Goal: Task Accomplishment & Management: Use online tool/utility

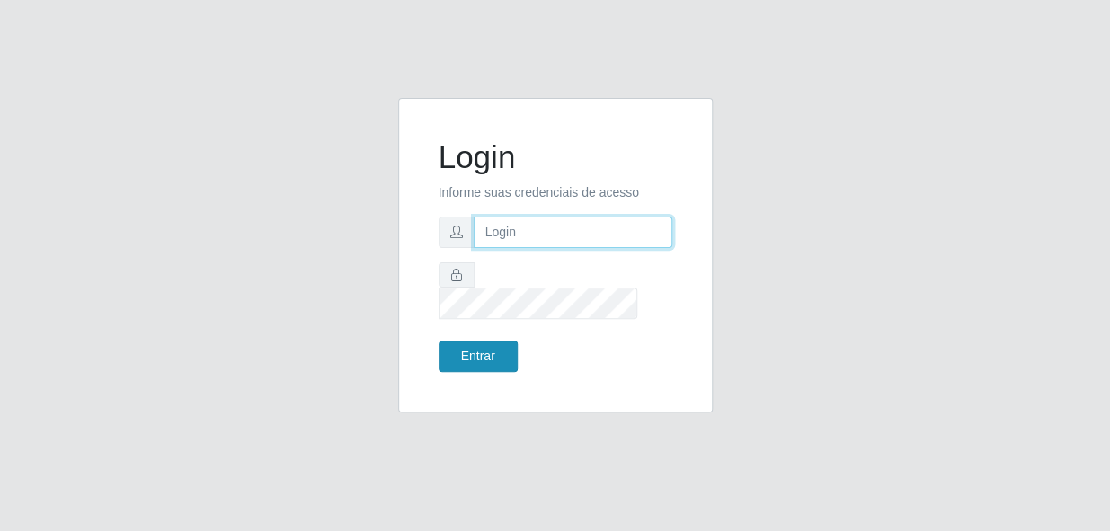
type input "gyovana@bemais"
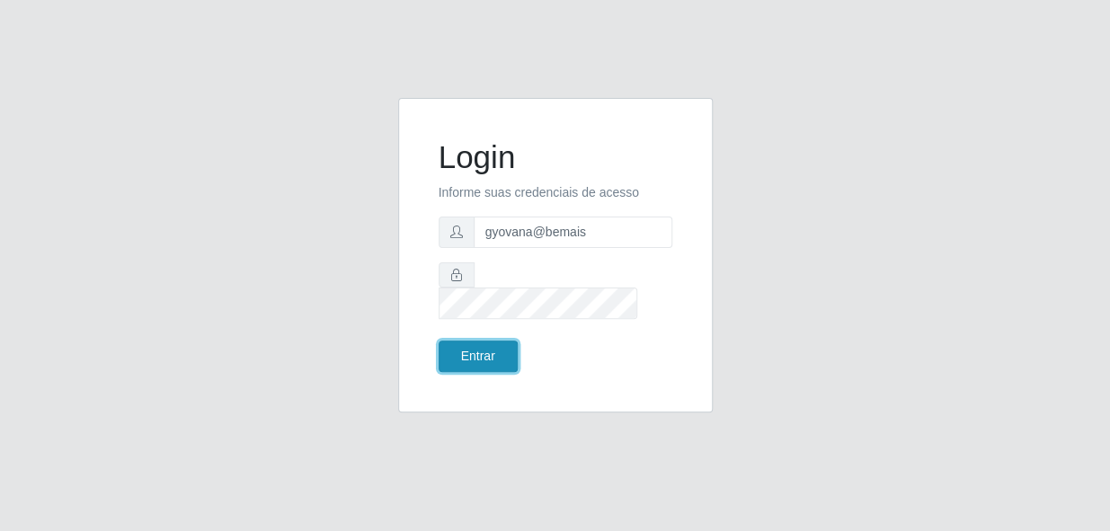
click at [493, 347] on button "Entrar" at bounding box center [478, 356] width 79 height 31
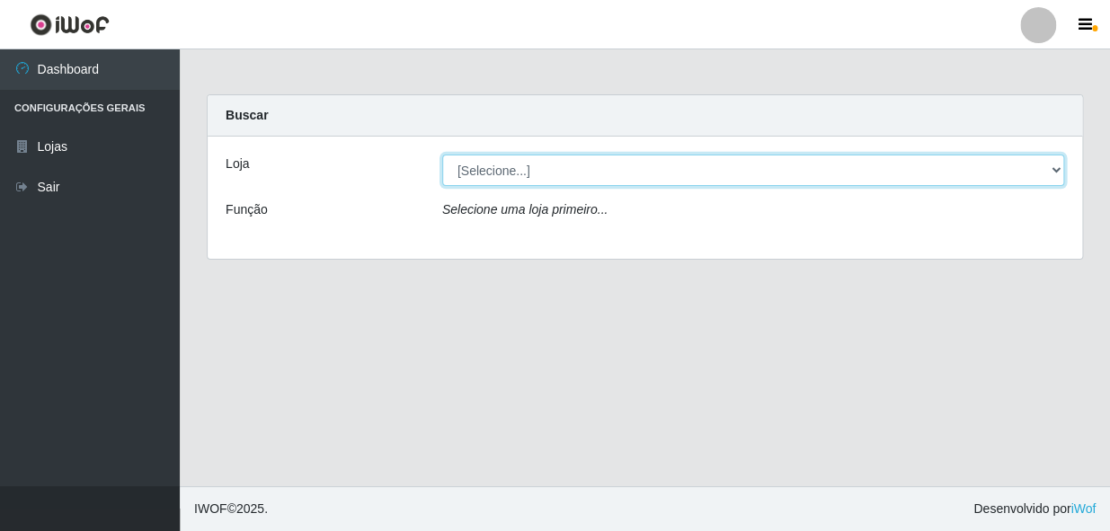
click at [596, 171] on select "[Selecione...] [PERSON_NAME]" at bounding box center [753, 170] width 622 height 31
select select "230"
click at [442, 155] on select "[Selecione...] [PERSON_NAME]" at bounding box center [753, 170] width 622 height 31
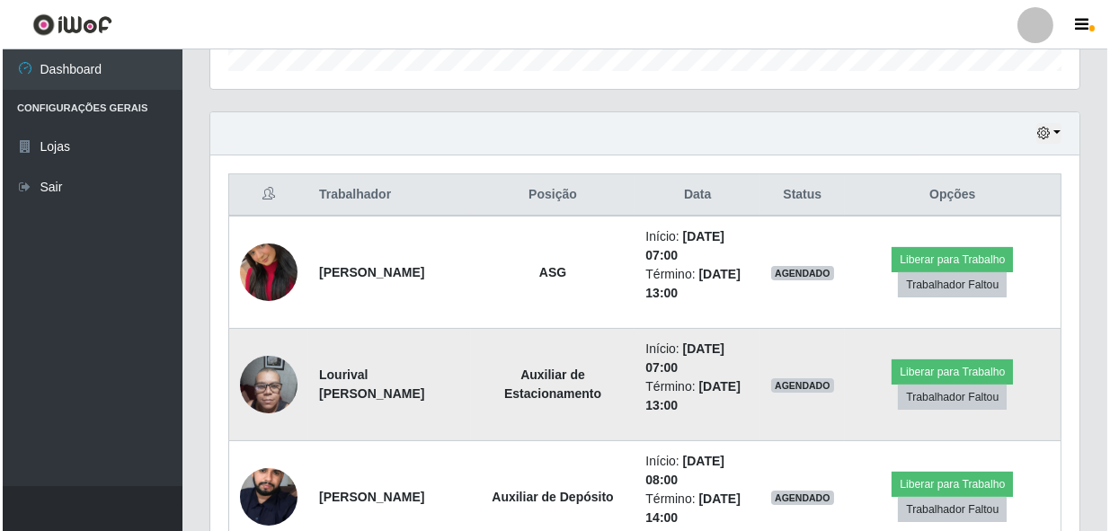
scroll to position [654, 0]
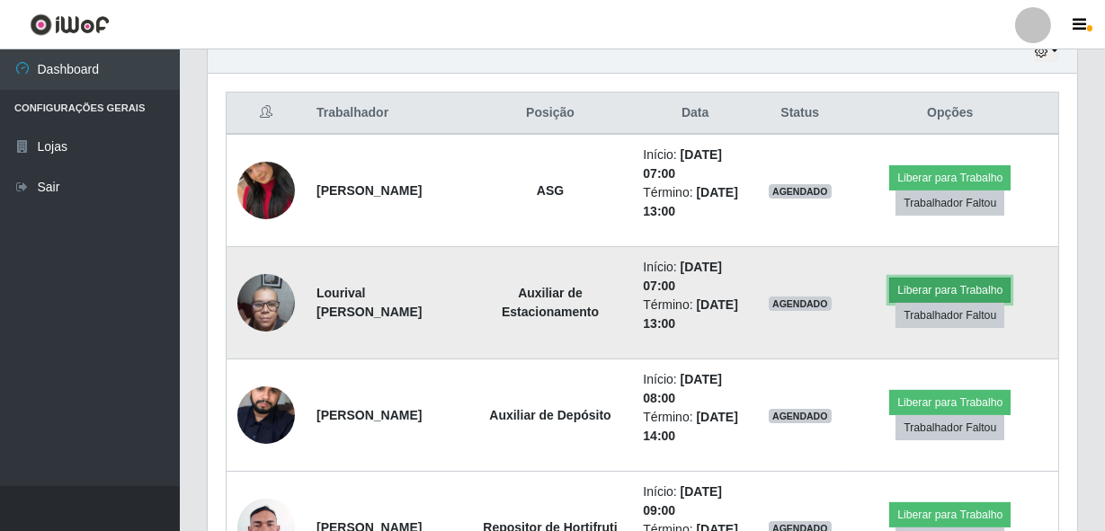
click at [927, 288] on button "Liberar para Trabalho" at bounding box center [949, 290] width 121 height 25
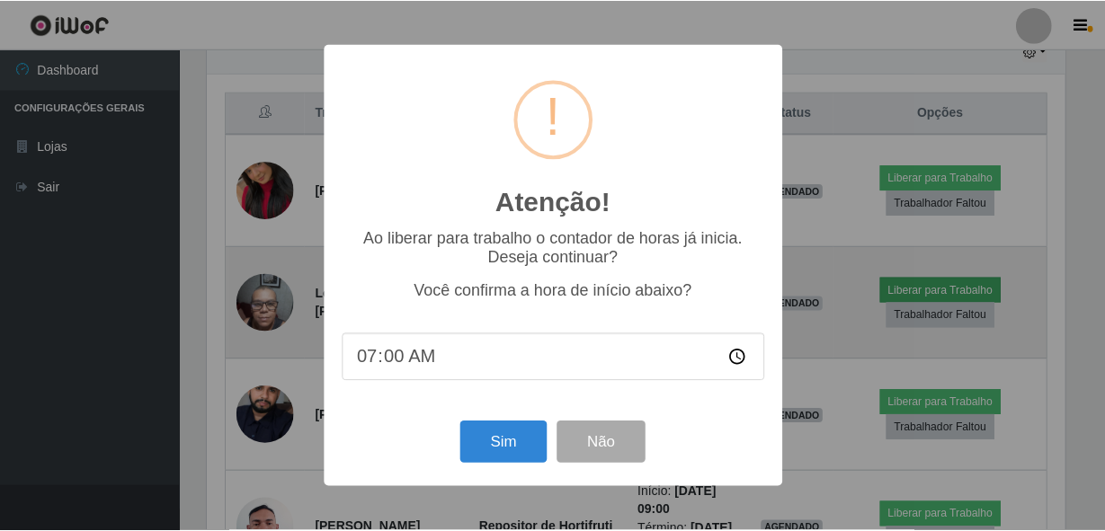
scroll to position [373, 861]
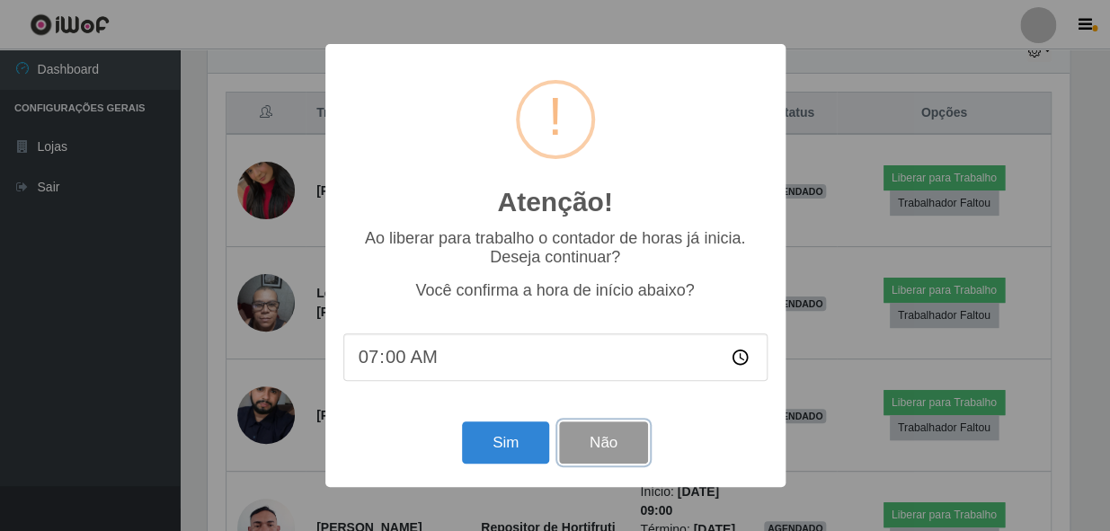
click at [576, 446] on button "Não" at bounding box center [603, 443] width 89 height 42
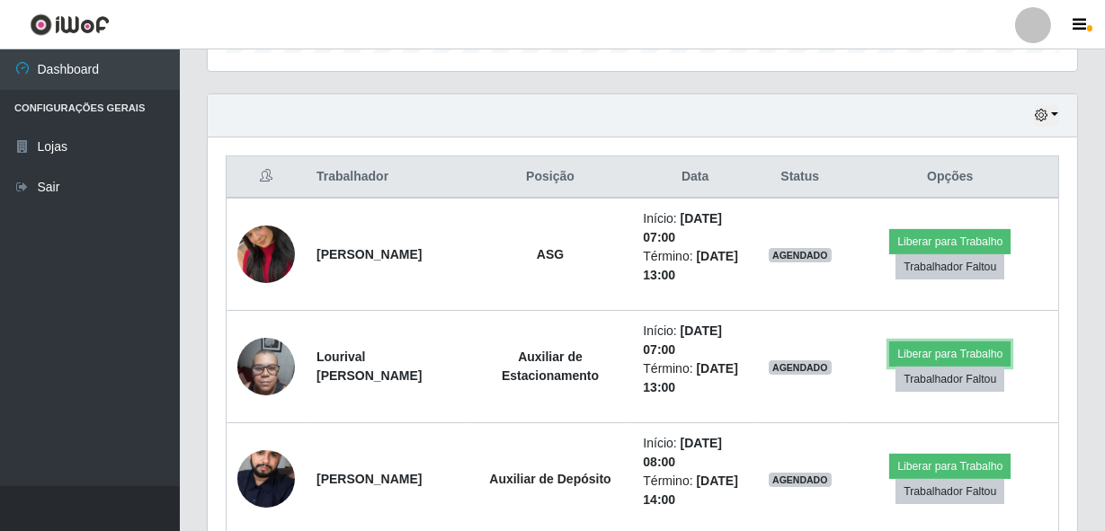
scroll to position [572, 0]
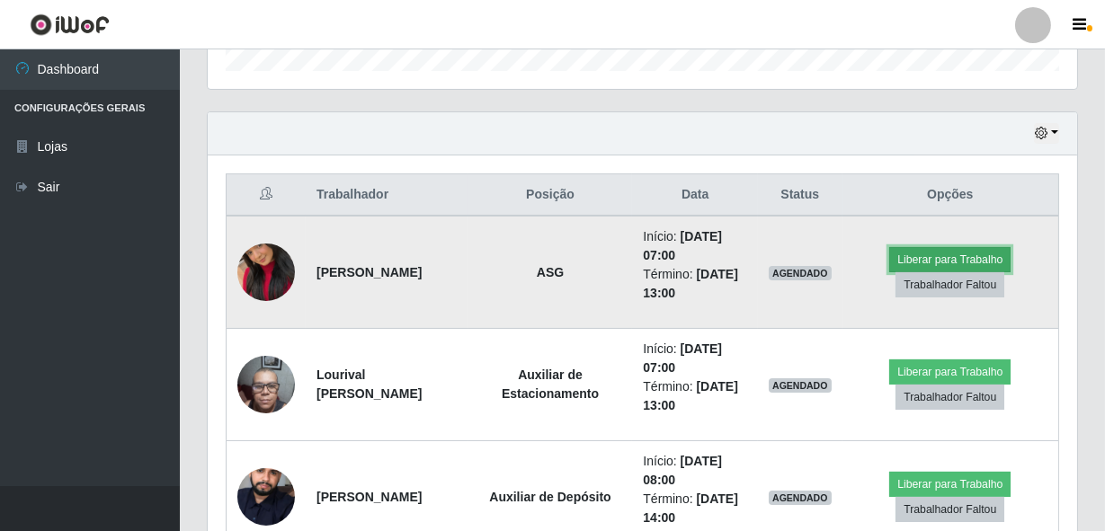
click at [920, 252] on button "Liberar para Trabalho" at bounding box center [949, 259] width 121 height 25
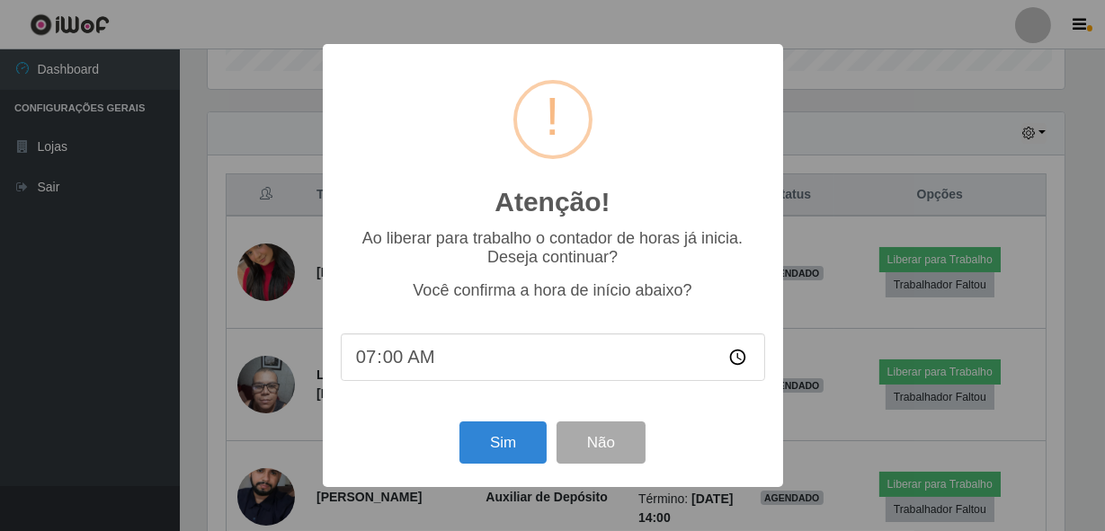
scroll to position [373, 861]
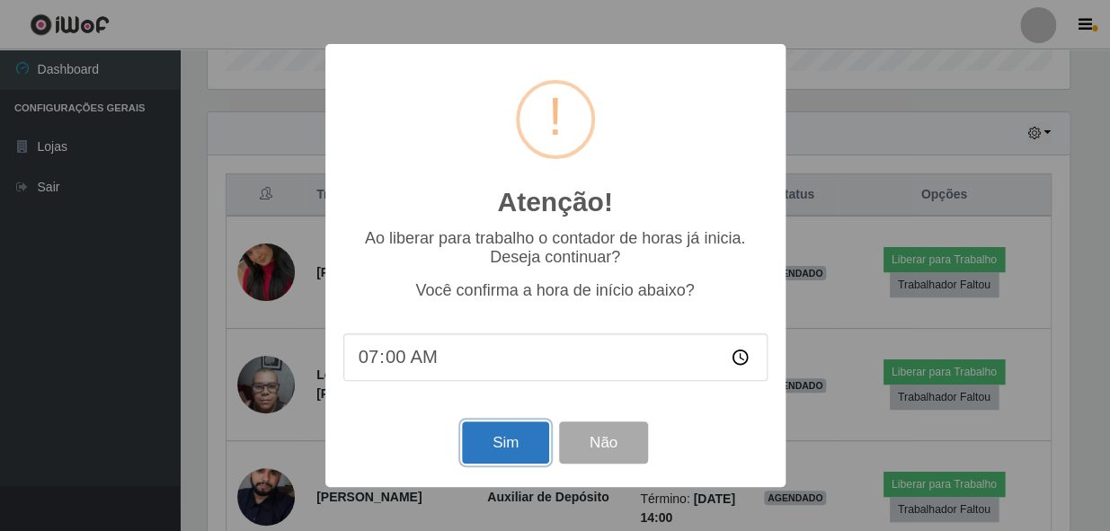
click at [510, 446] on button "Sim" at bounding box center [505, 443] width 87 height 42
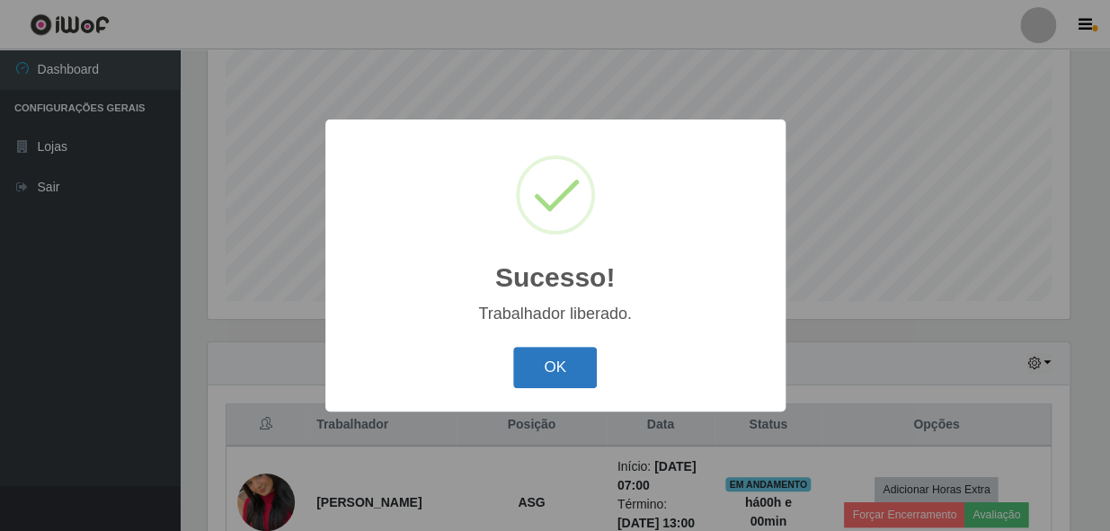
click at [553, 362] on button "OK" at bounding box center [555, 368] width 84 height 42
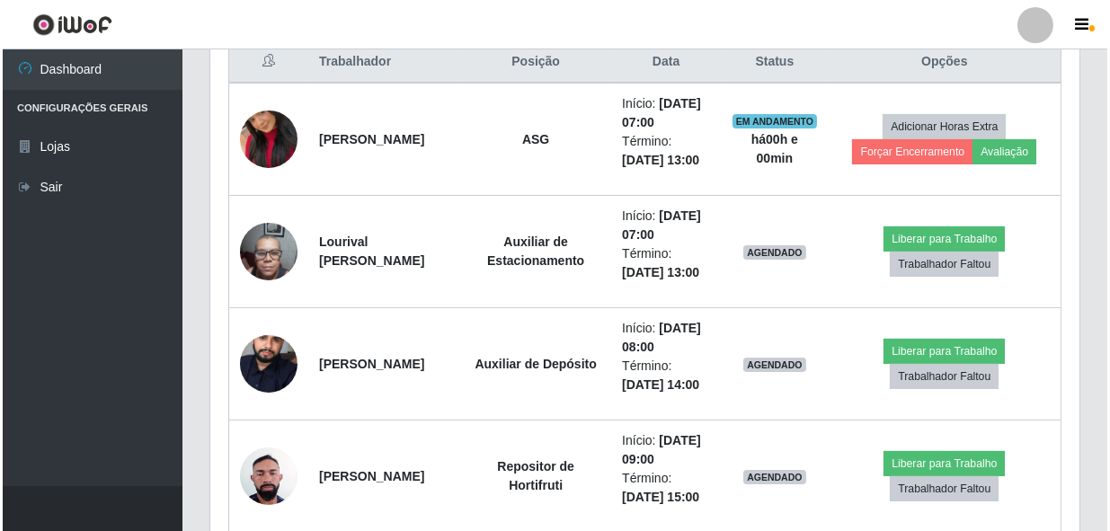
scroll to position [668, 0]
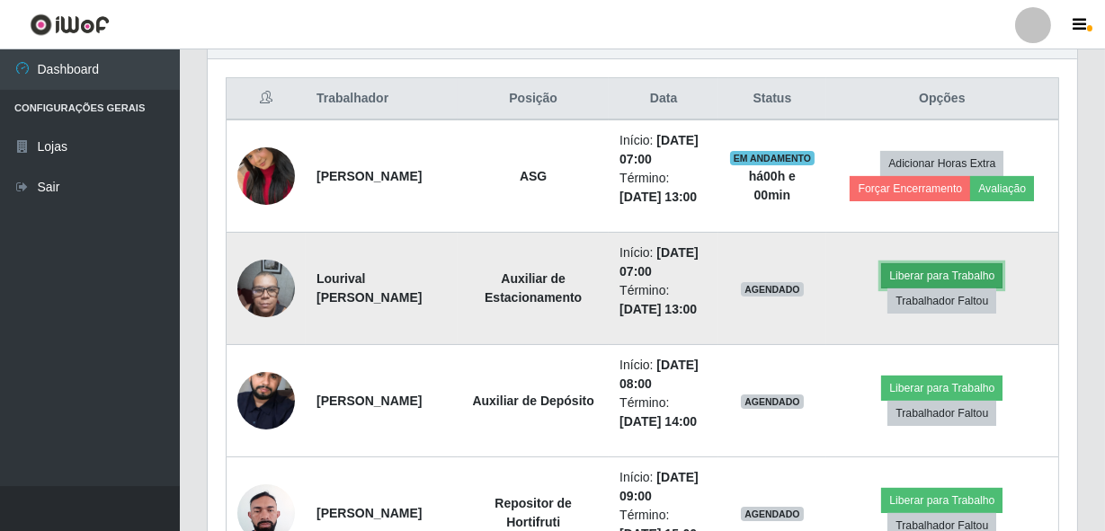
click at [990, 289] on button "Liberar para Trabalho" at bounding box center [941, 275] width 121 height 25
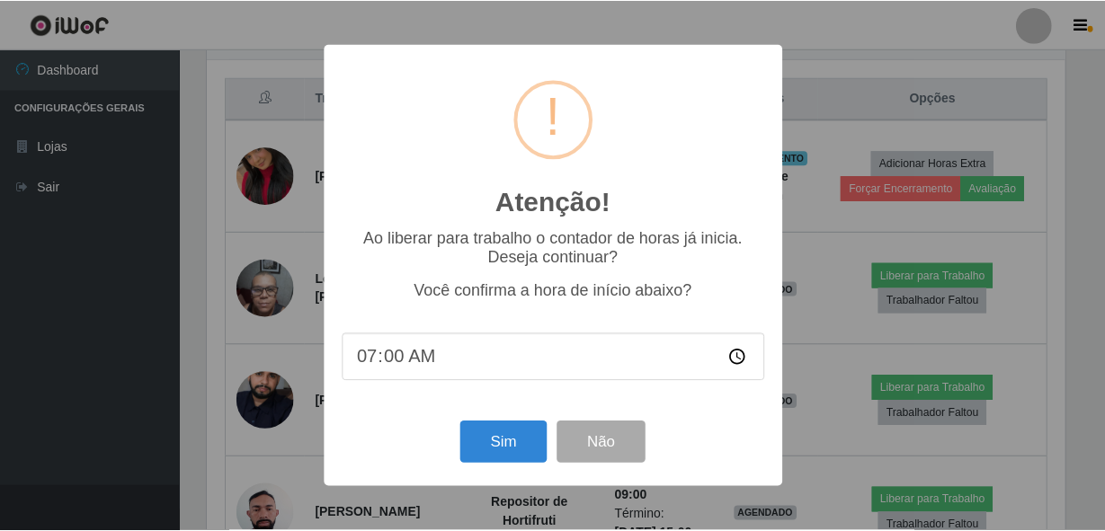
scroll to position [373, 861]
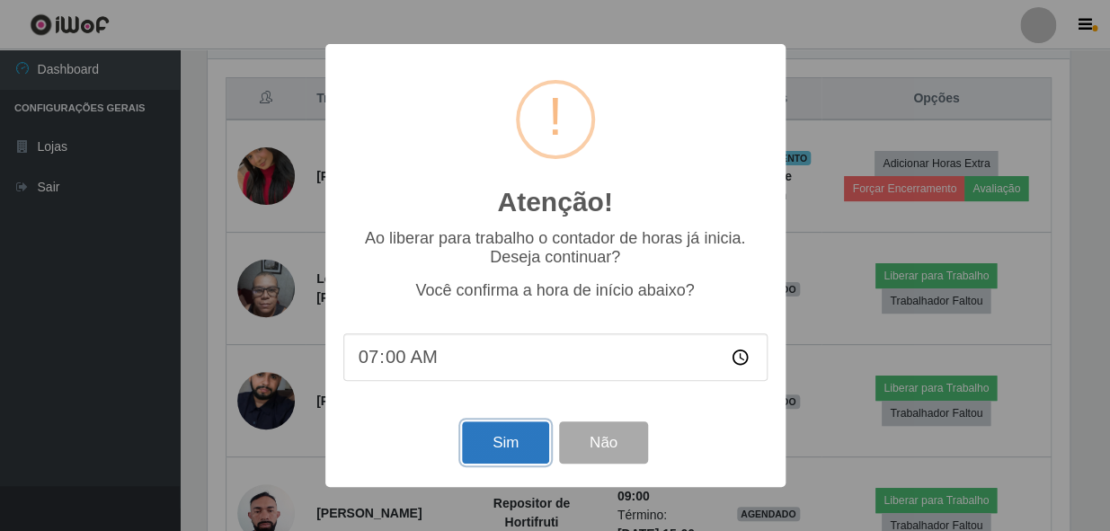
click at [473, 440] on button "Sim" at bounding box center [505, 443] width 87 height 42
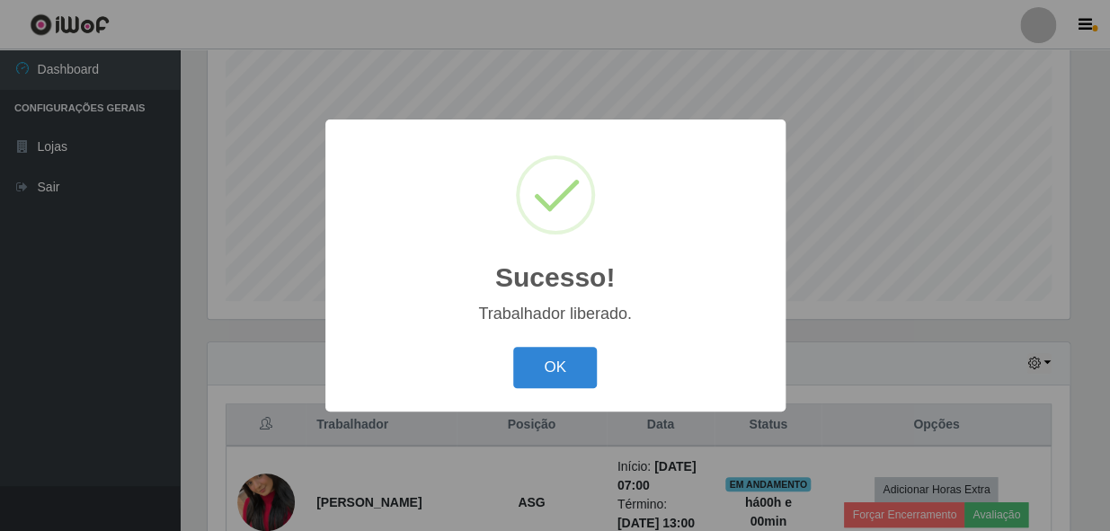
click at [541, 345] on div "OK Cancel" at bounding box center [555, 367] width 424 height 51
click at [570, 378] on button "OK" at bounding box center [555, 368] width 84 height 42
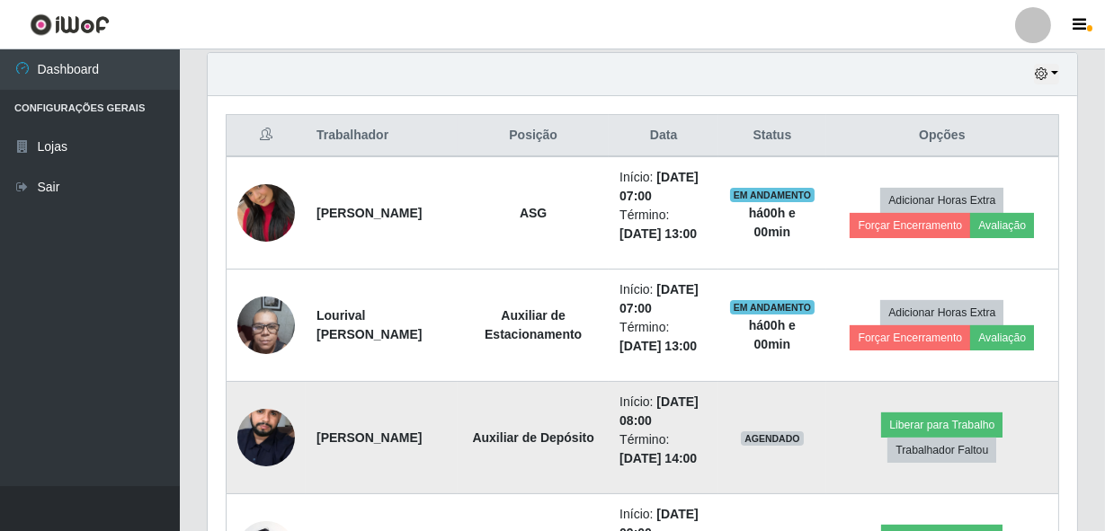
scroll to position [750, 0]
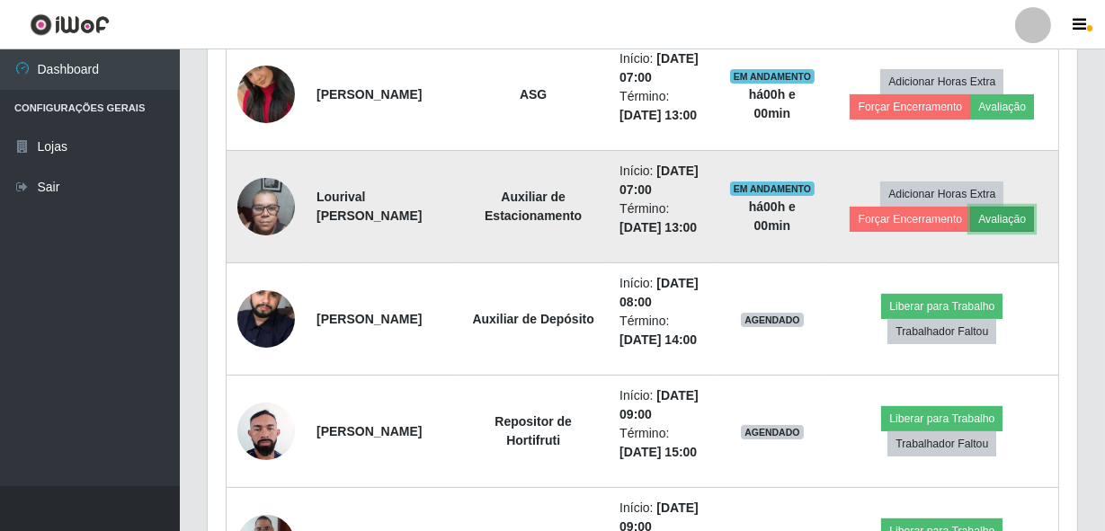
click at [1031, 232] on button "Avaliação" at bounding box center [1002, 219] width 64 height 25
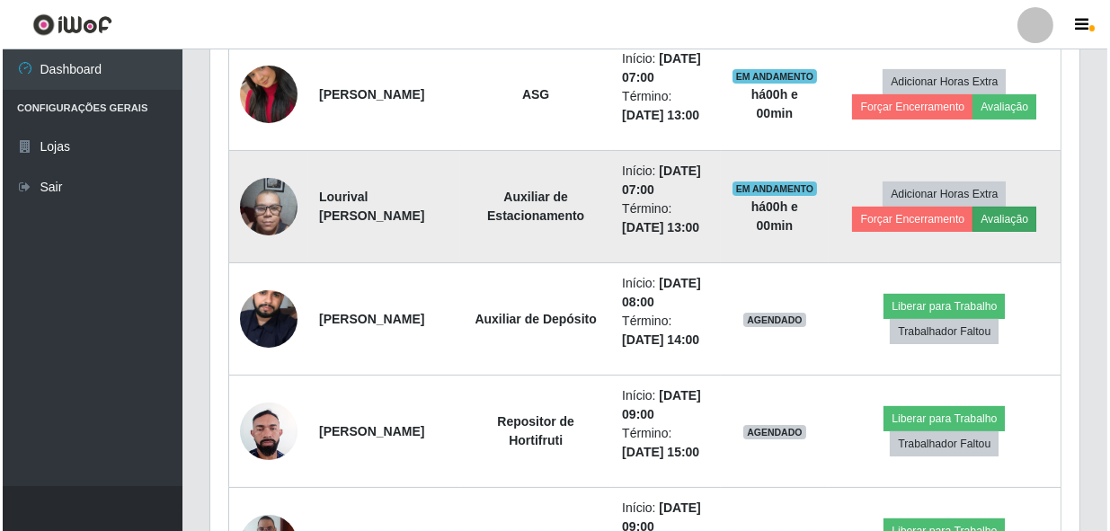
scroll to position [373, 861]
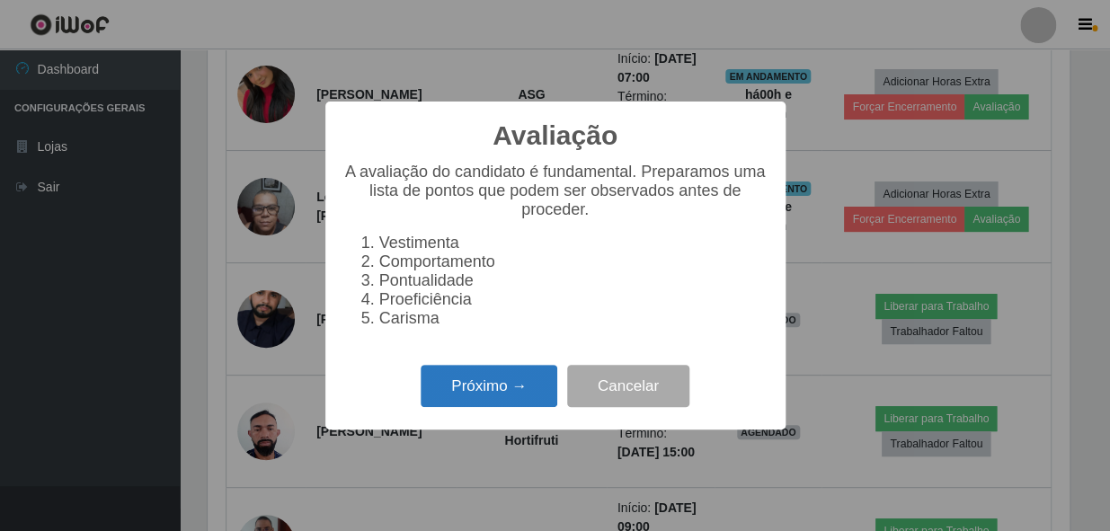
click at [494, 386] on button "Próximo →" at bounding box center [489, 386] width 137 height 42
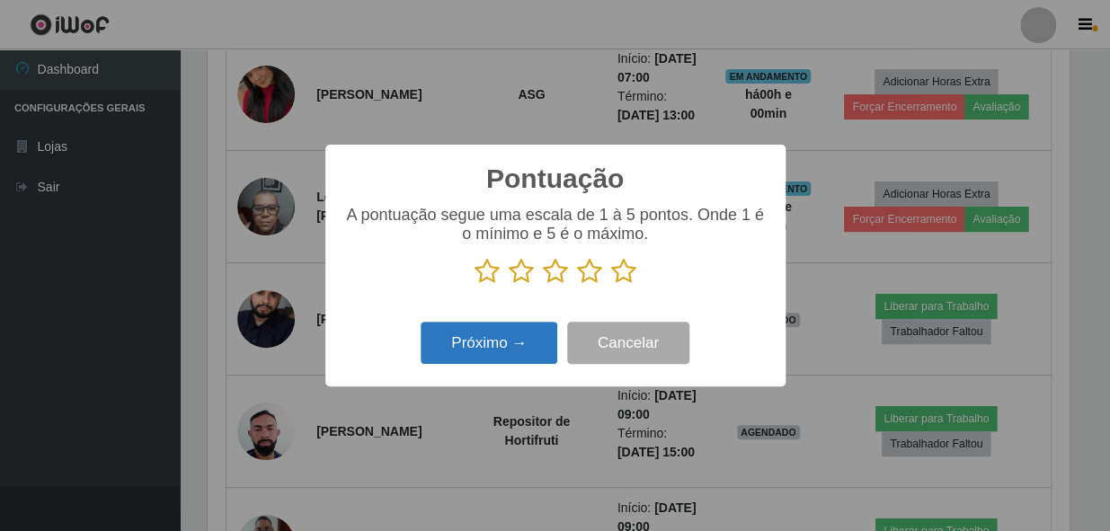
scroll to position [898683, 898193]
click at [504, 272] on p at bounding box center [555, 271] width 424 height 27
click at [510, 276] on icon at bounding box center [521, 271] width 25 height 27
click at [509, 285] on input "radio" at bounding box center [509, 285] width 0 height 0
click at [486, 358] on button "Próximo →" at bounding box center [489, 343] width 137 height 42
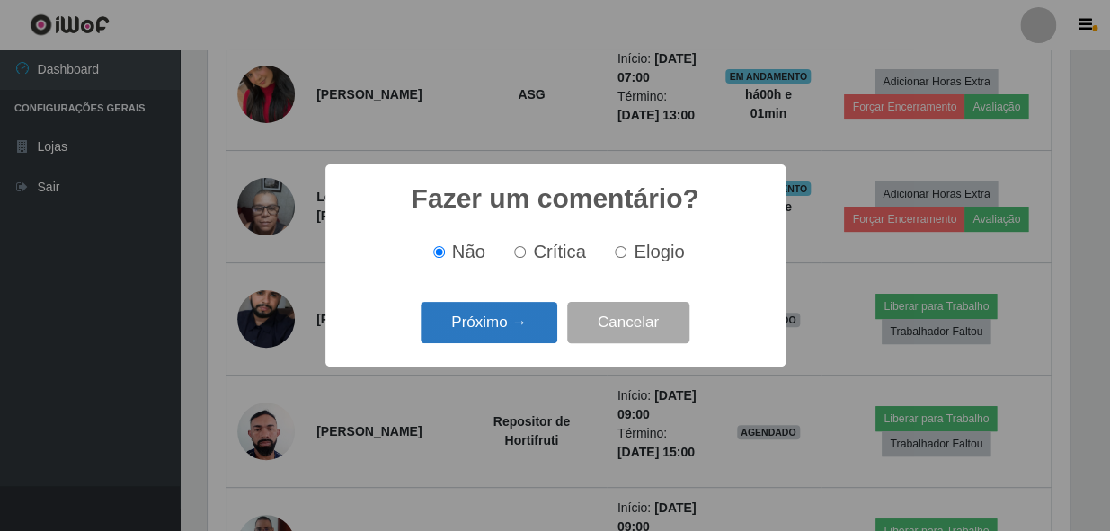
click at [476, 325] on button "Próximo →" at bounding box center [489, 323] width 137 height 42
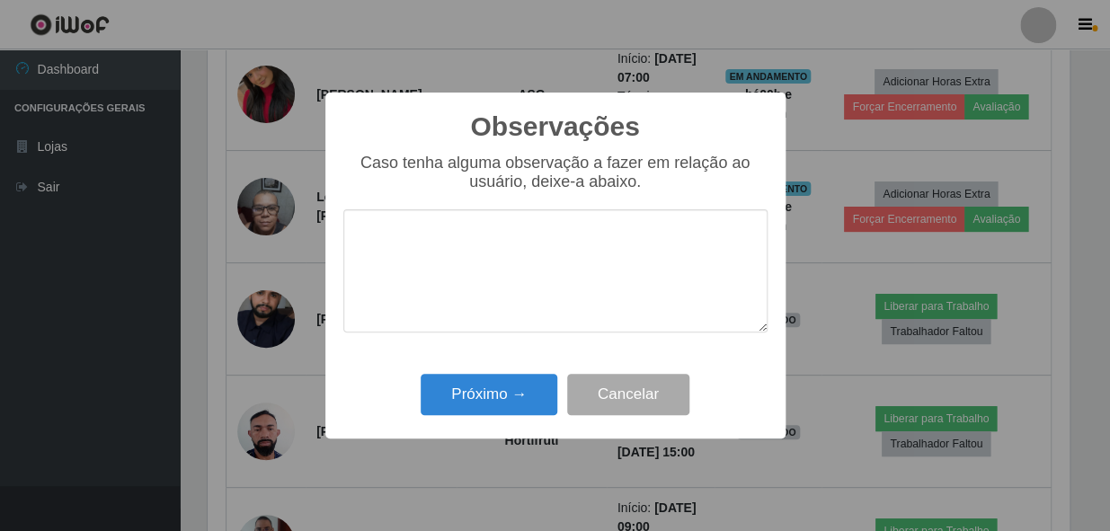
click at [363, 230] on textarea at bounding box center [555, 270] width 424 height 123
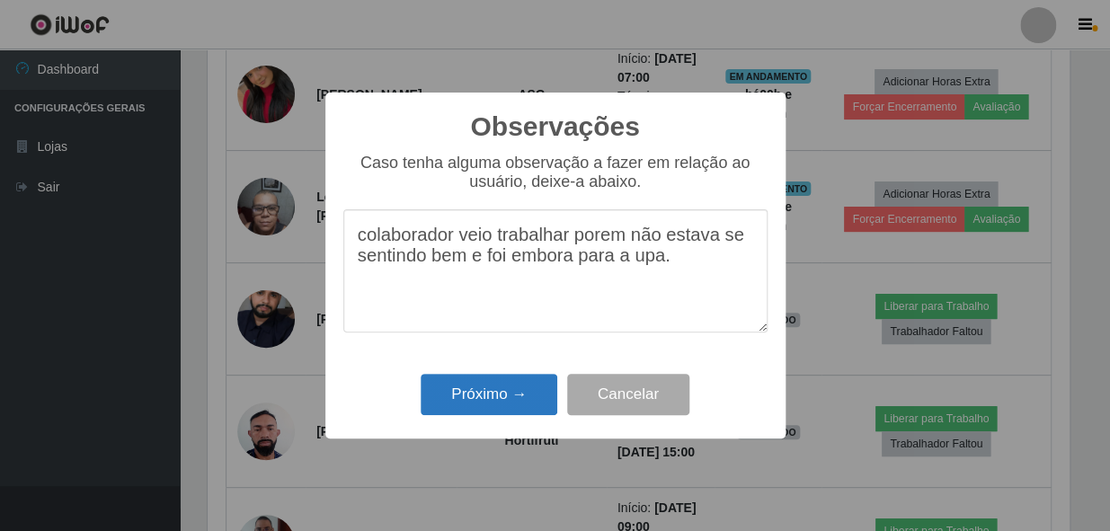
type textarea "colaborador veio trabalhar porem não estava se sentindo bem e foi embora para a…"
click at [511, 397] on button "Próximo →" at bounding box center [489, 395] width 137 height 42
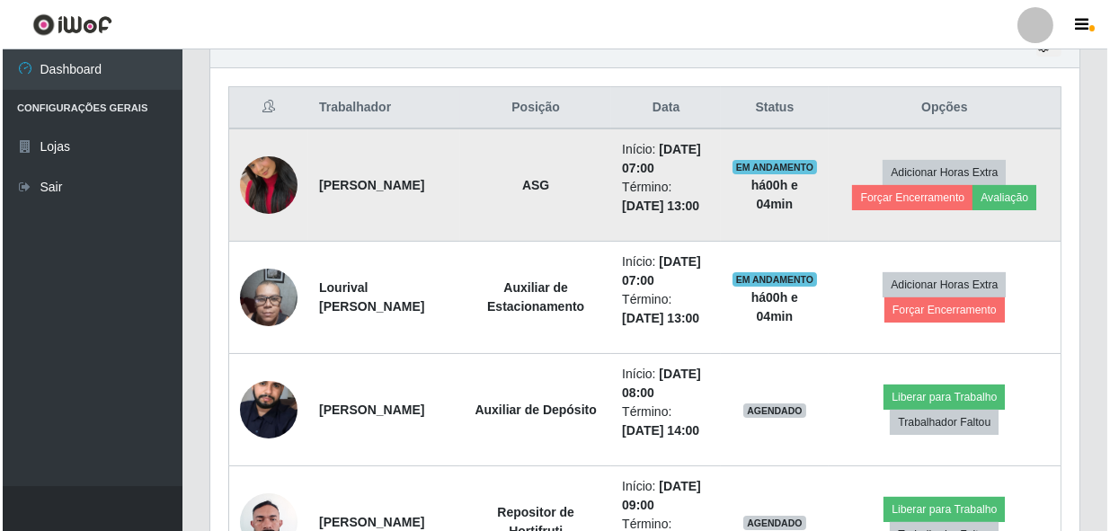
scroll to position [726, 0]
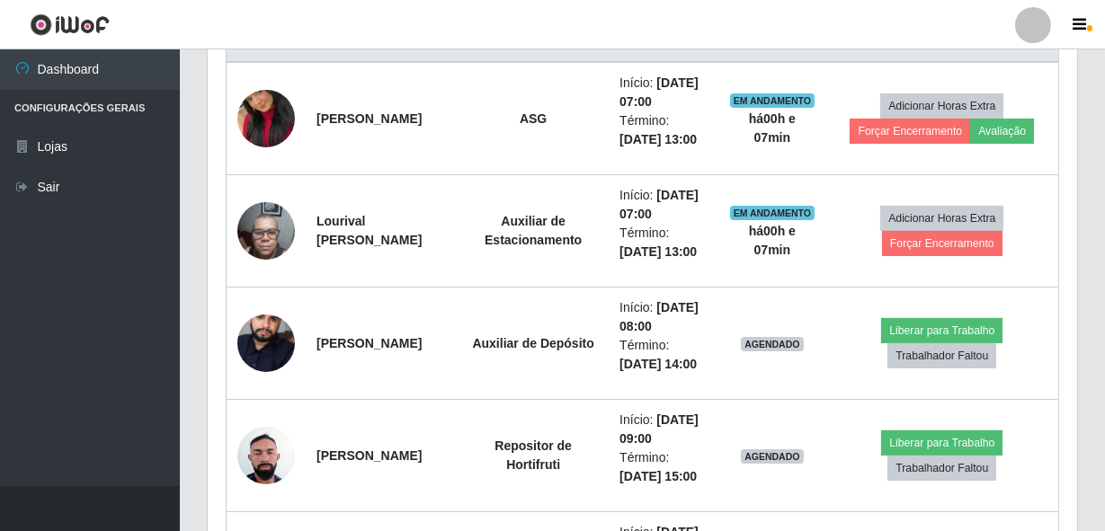
click at [87, 357] on ul "Dashboard Configurações Gerais Lojas Sair" at bounding box center [90, 267] width 180 height 437
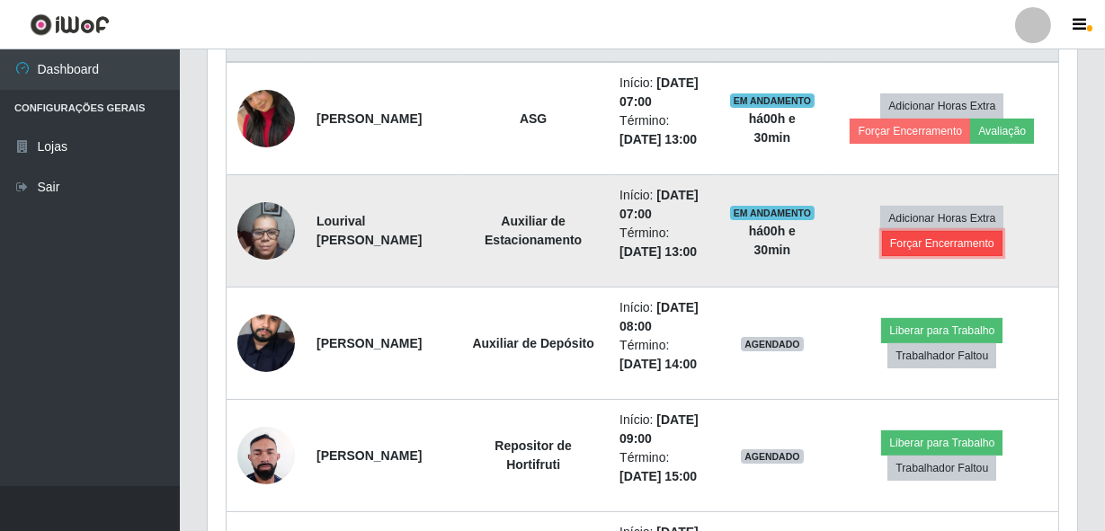
click at [974, 256] on button "Forçar Encerramento" at bounding box center [942, 243] width 120 height 25
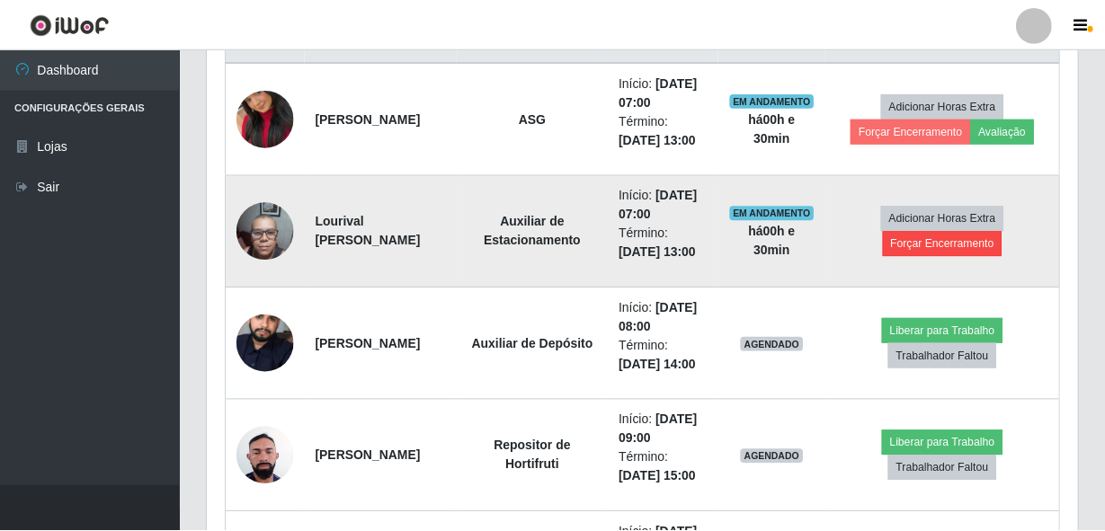
scroll to position [373, 861]
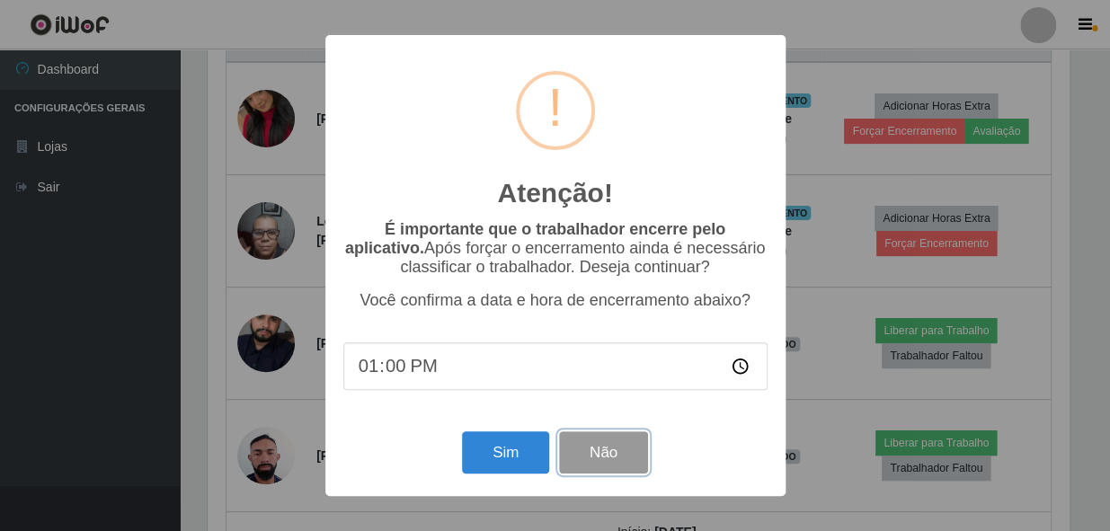
click at [586, 454] on button "Não" at bounding box center [603, 453] width 89 height 42
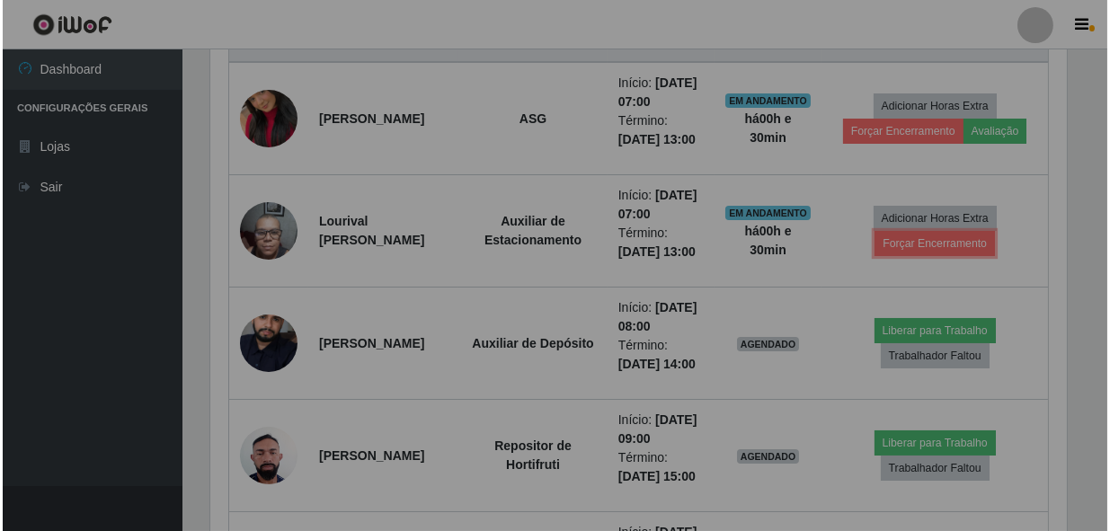
scroll to position [373, 869]
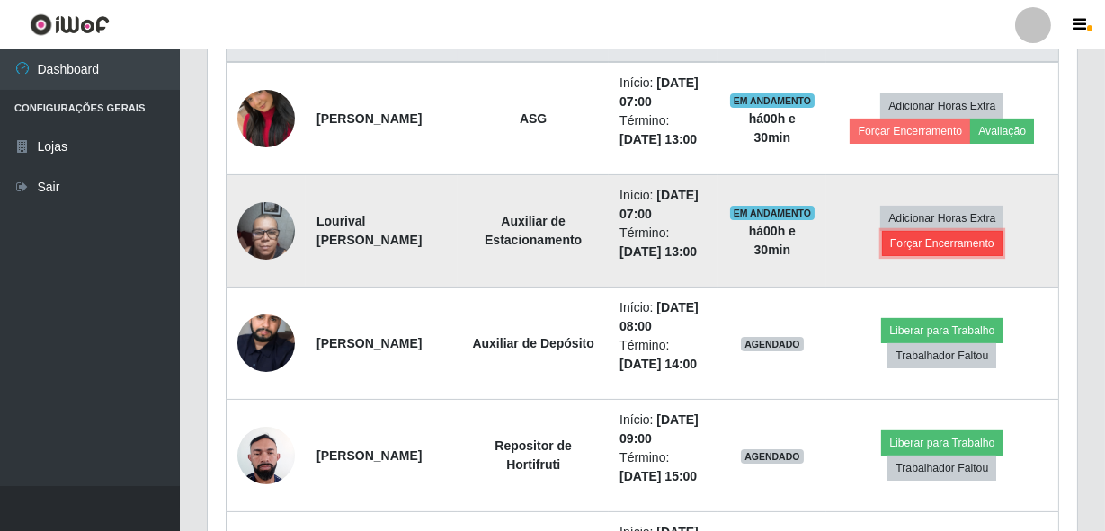
click at [928, 256] on button "Forçar Encerramento" at bounding box center [942, 243] width 120 height 25
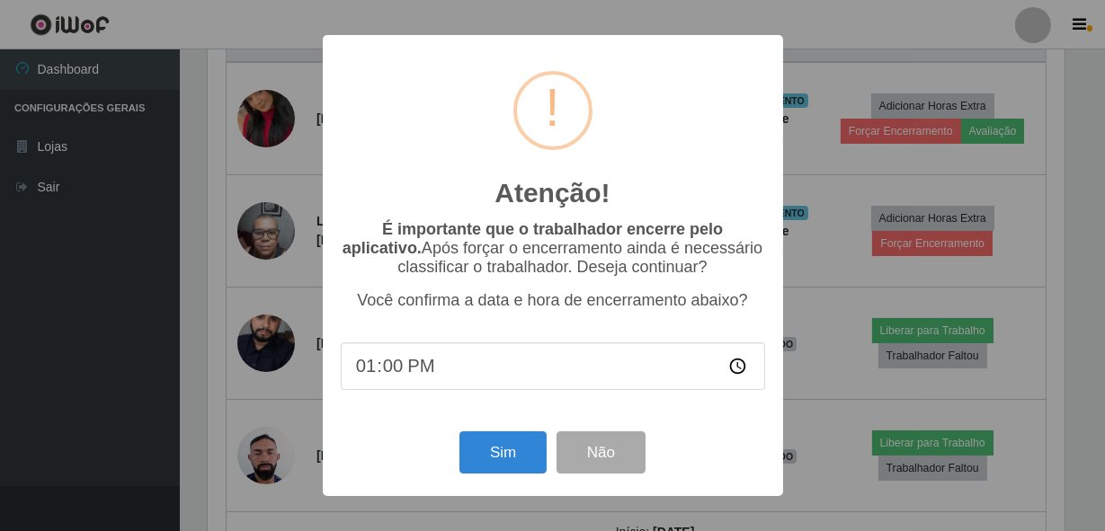
scroll to position [373, 861]
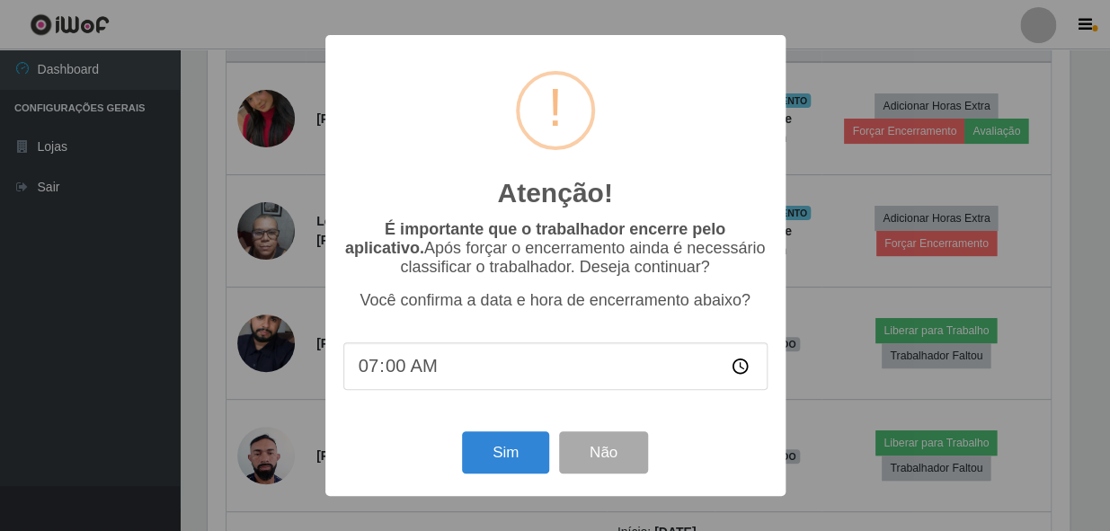
type input "07:05"
click at [478, 452] on button "Sim" at bounding box center [505, 453] width 87 height 42
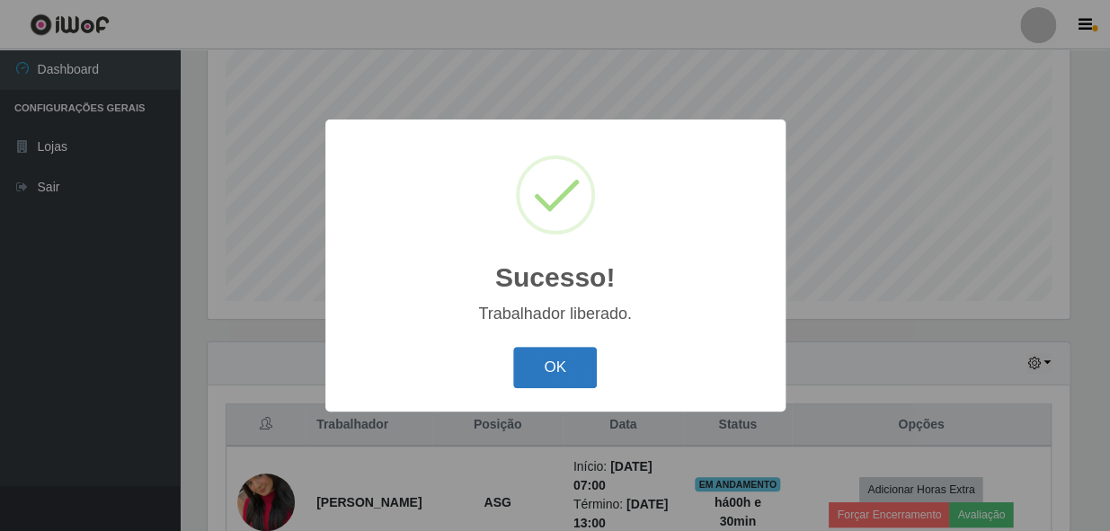
click at [564, 365] on button "OK" at bounding box center [555, 368] width 84 height 42
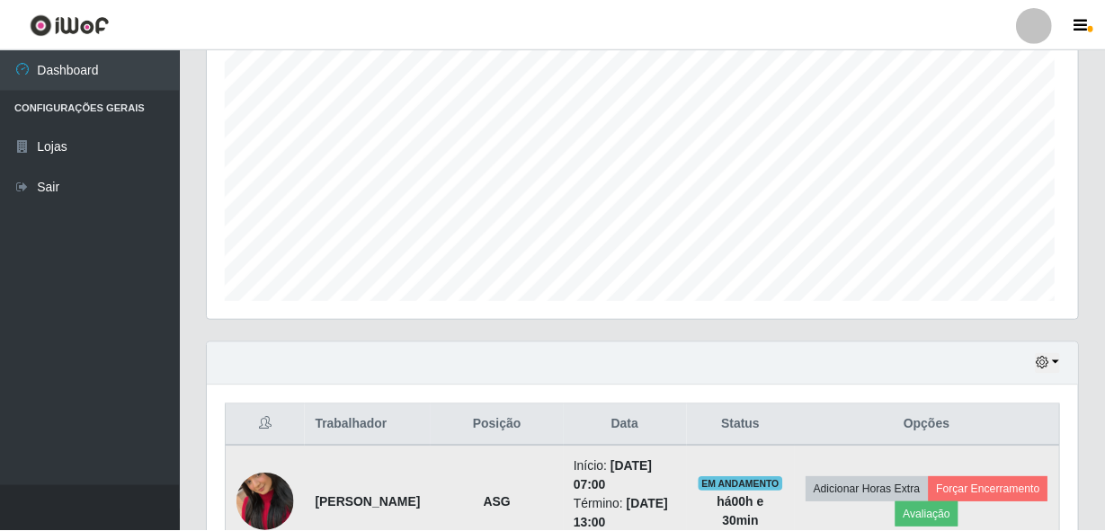
scroll to position [373, 869]
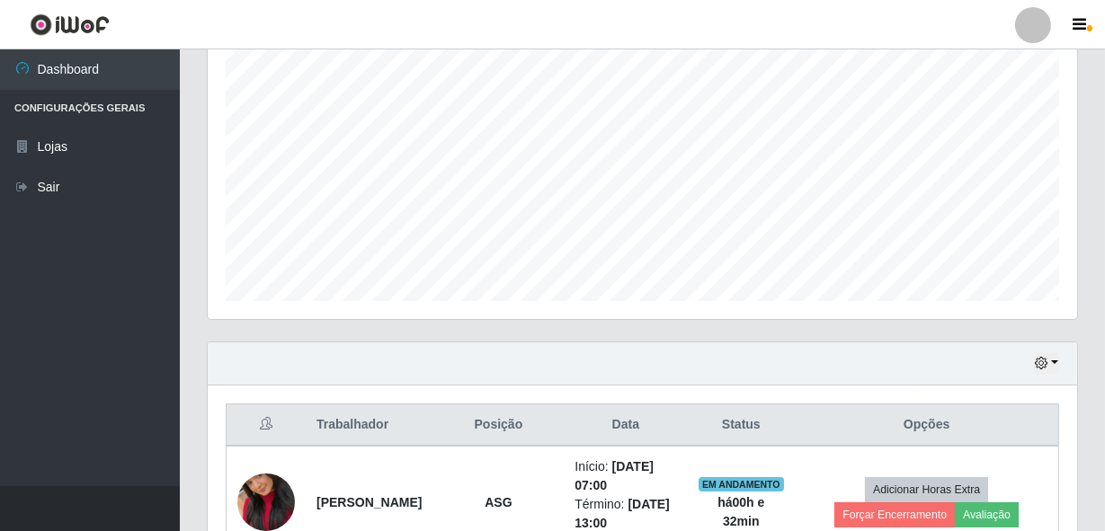
click at [72, 473] on ul "Dashboard Configurações Gerais Lojas Sair" at bounding box center [90, 267] width 180 height 437
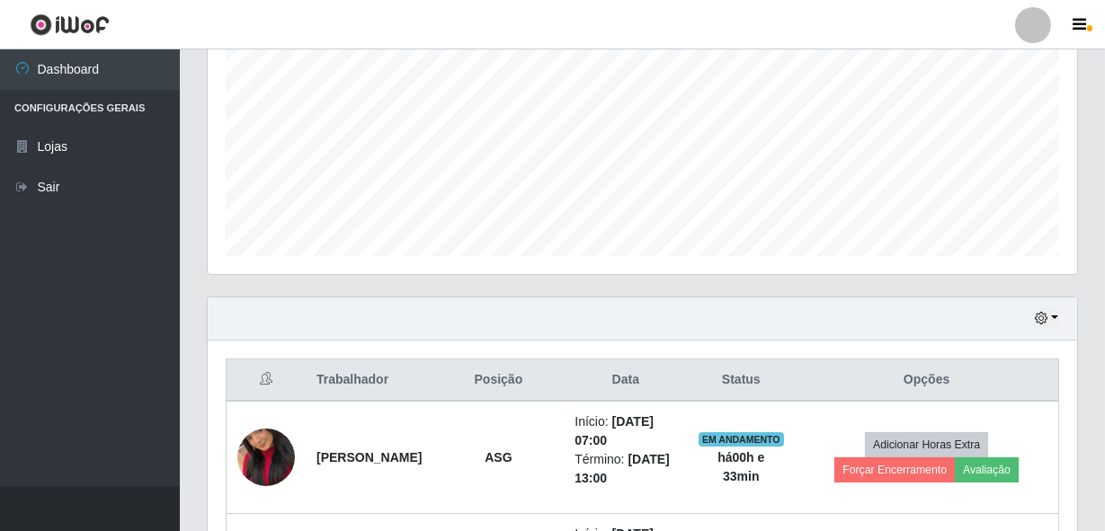
scroll to position [248, 0]
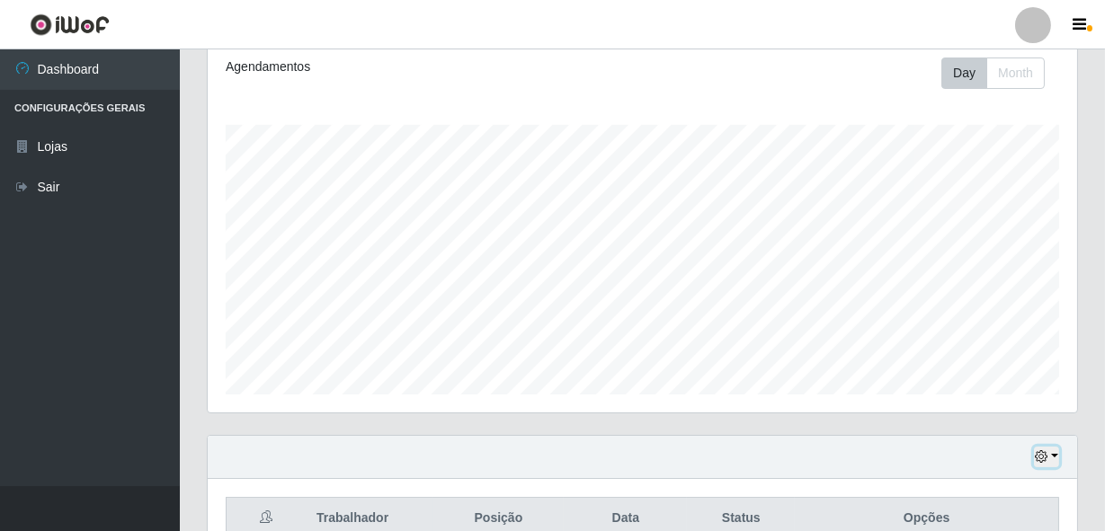
click at [1049, 451] on button "button" at bounding box center [1046, 457] width 25 height 21
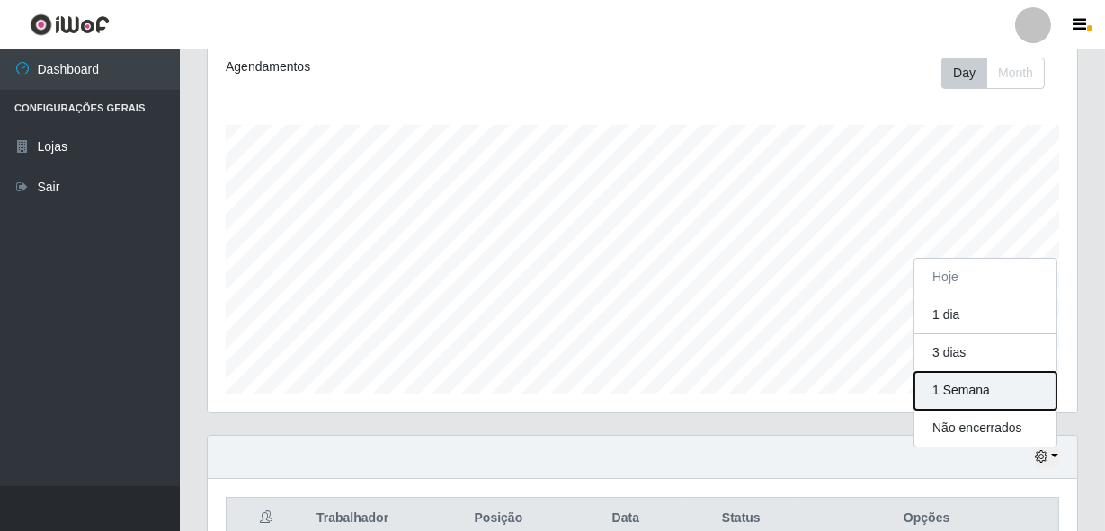
click at [1030, 399] on button "1 Semana" at bounding box center [985, 391] width 142 height 38
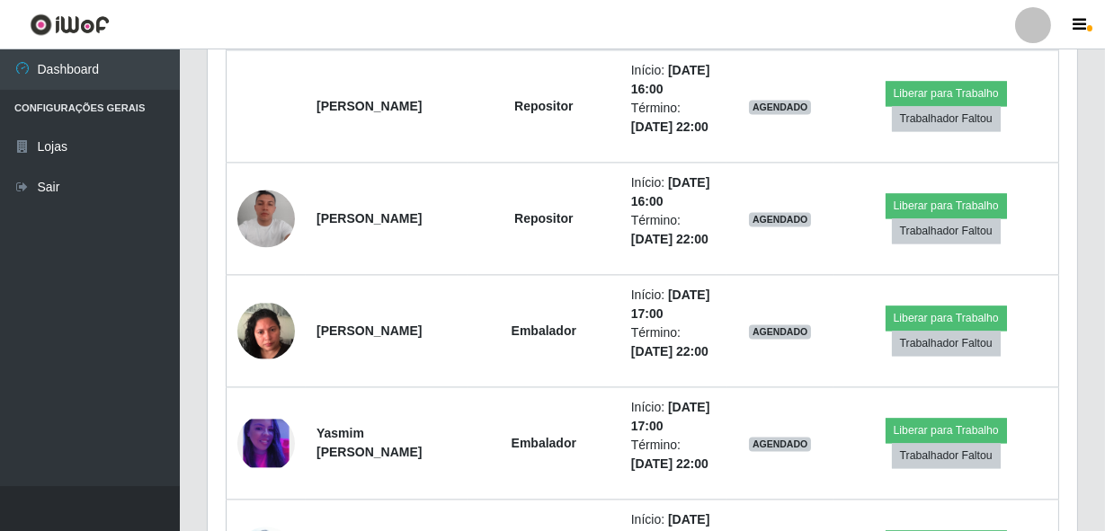
scroll to position [7113, 0]
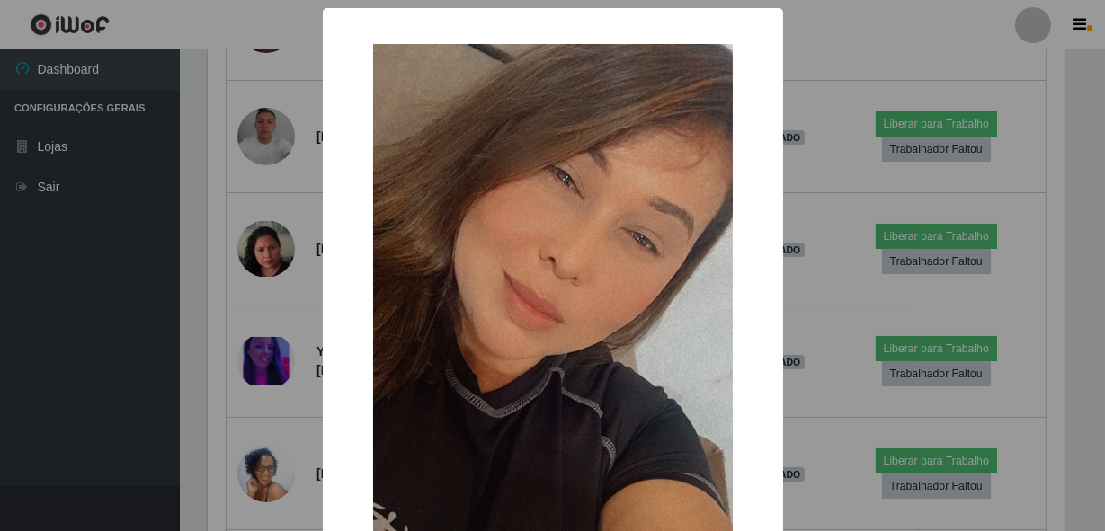
scroll to position [373, 861]
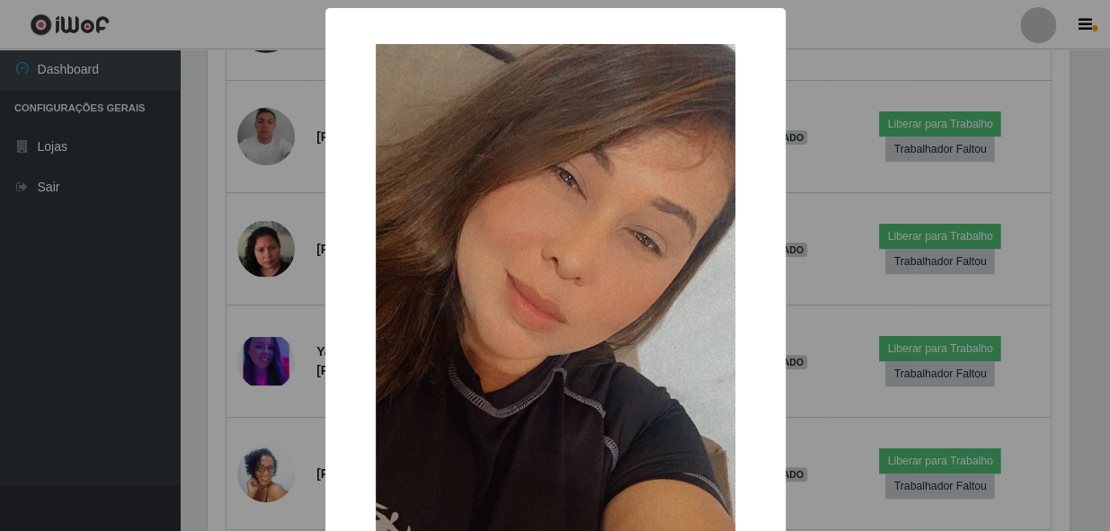
click at [277, 361] on div "× OK Cancel" at bounding box center [555, 265] width 1110 height 531
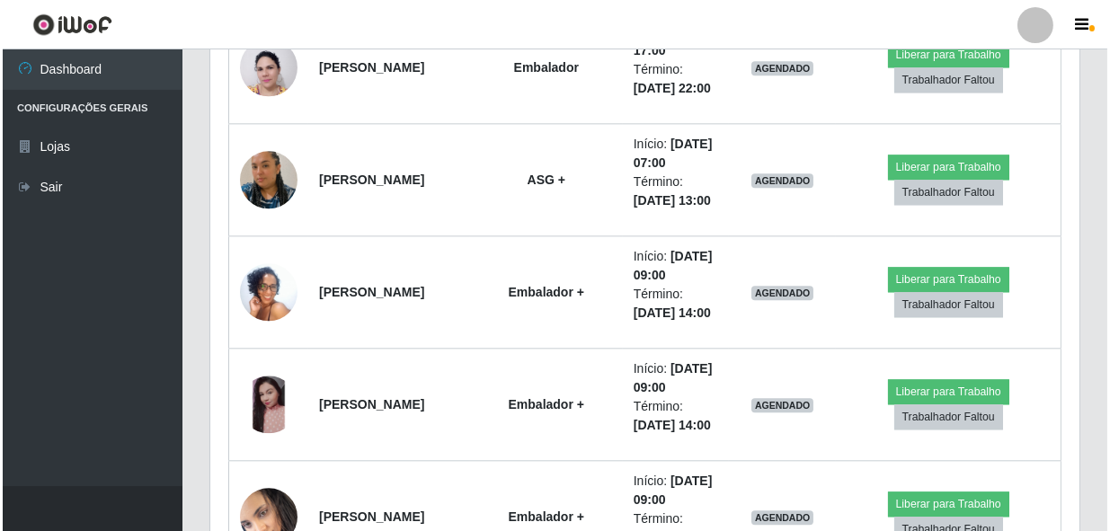
scroll to position [7768, 0]
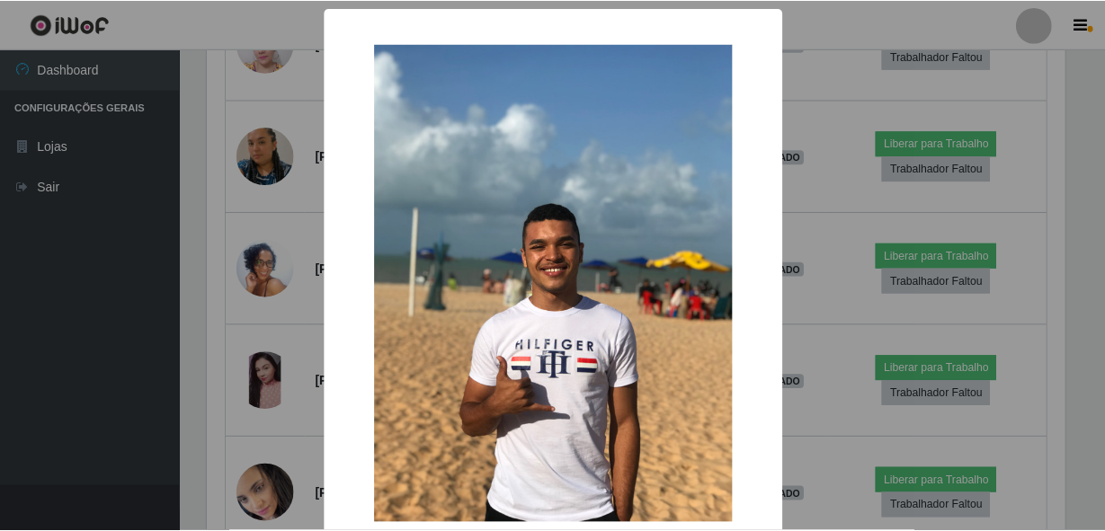
scroll to position [373, 861]
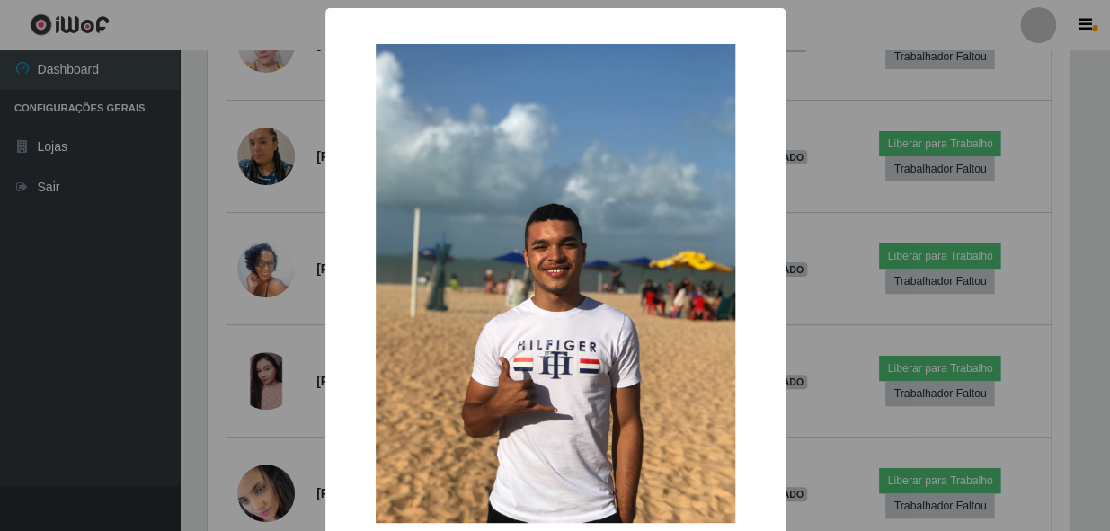
click at [285, 279] on div "× OK Cancel" at bounding box center [555, 265] width 1110 height 531
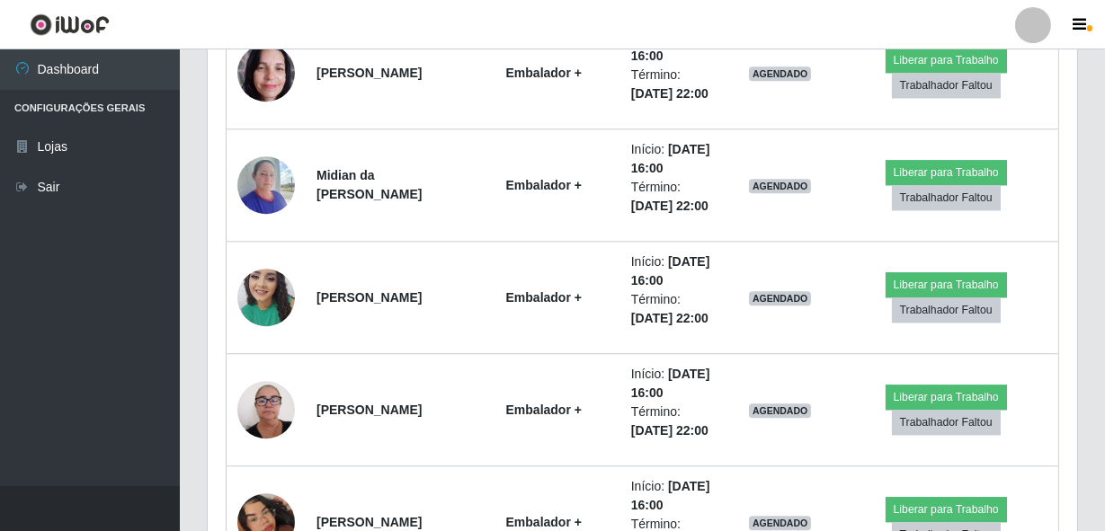
scroll to position [8667, 0]
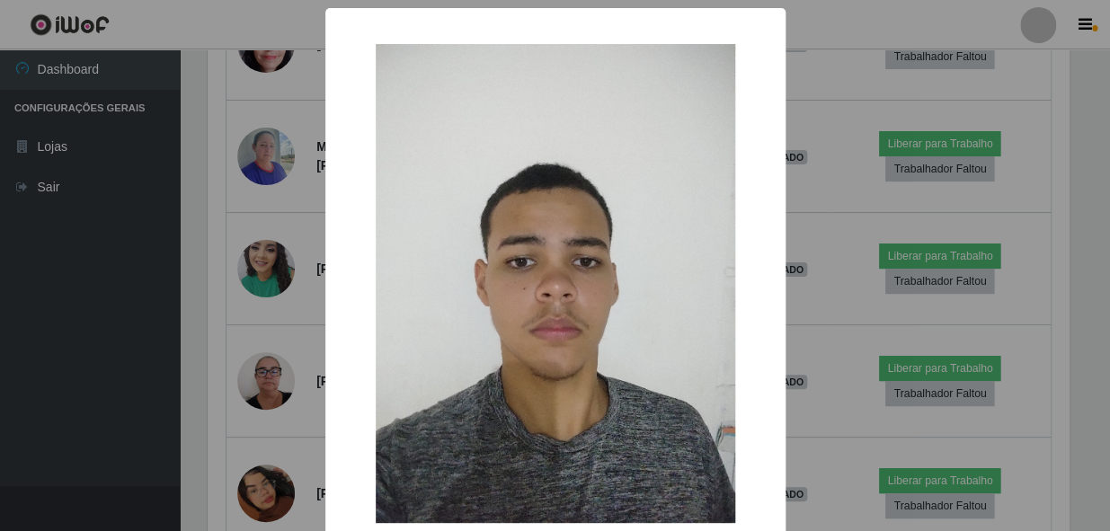
click at [243, 351] on div "× OK Cancel" at bounding box center [555, 265] width 1110 height 531
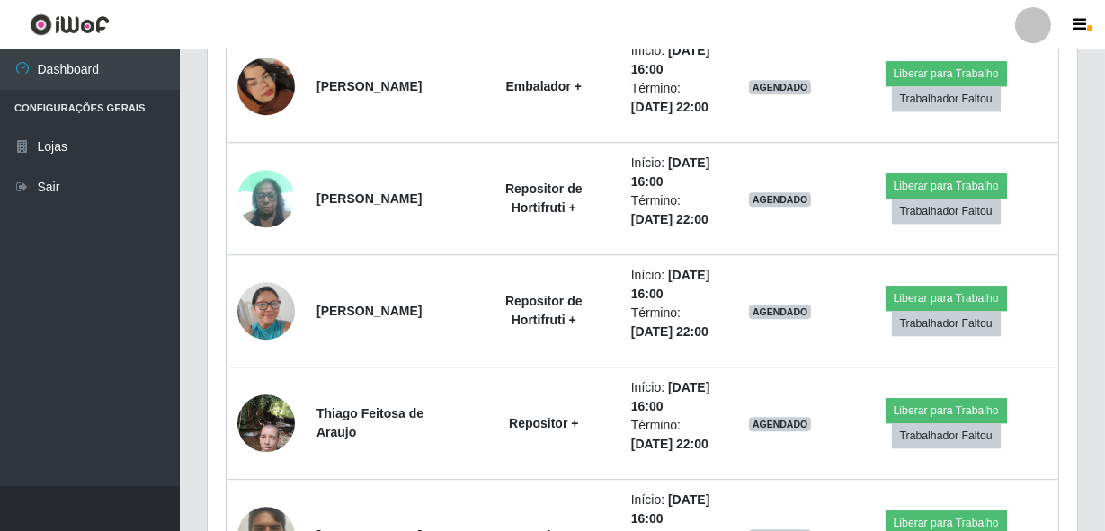
scroll to position [9075, 0]
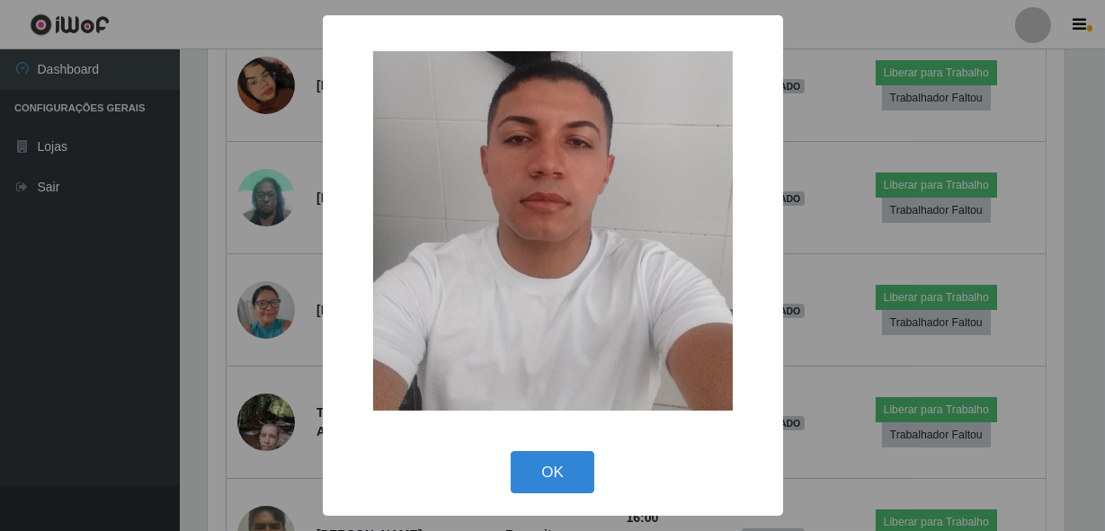
scroll to position [373, 861]
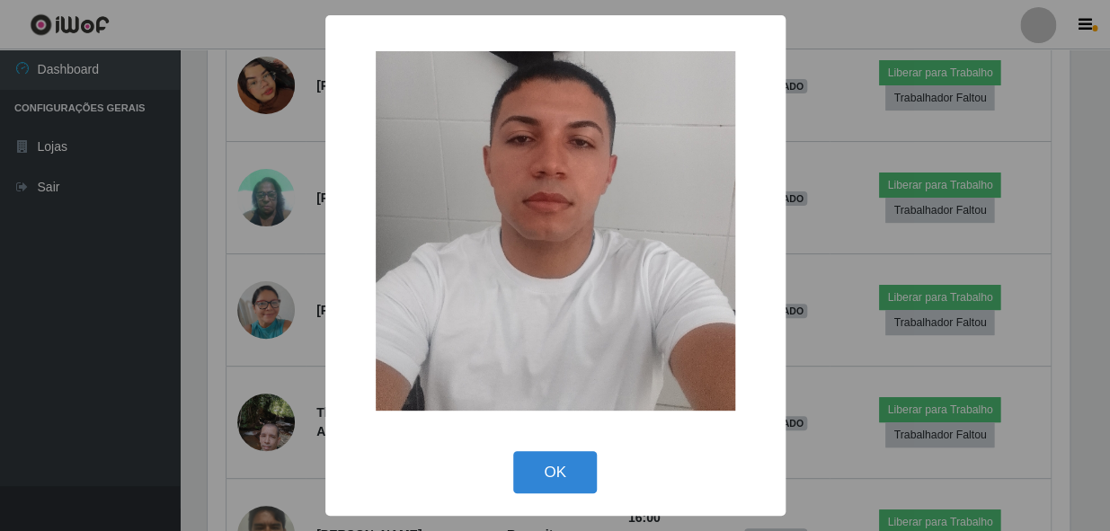
click at [279, 333] on div "× OK Cancel" at bounding box center [555, 265] width 1110 height 531
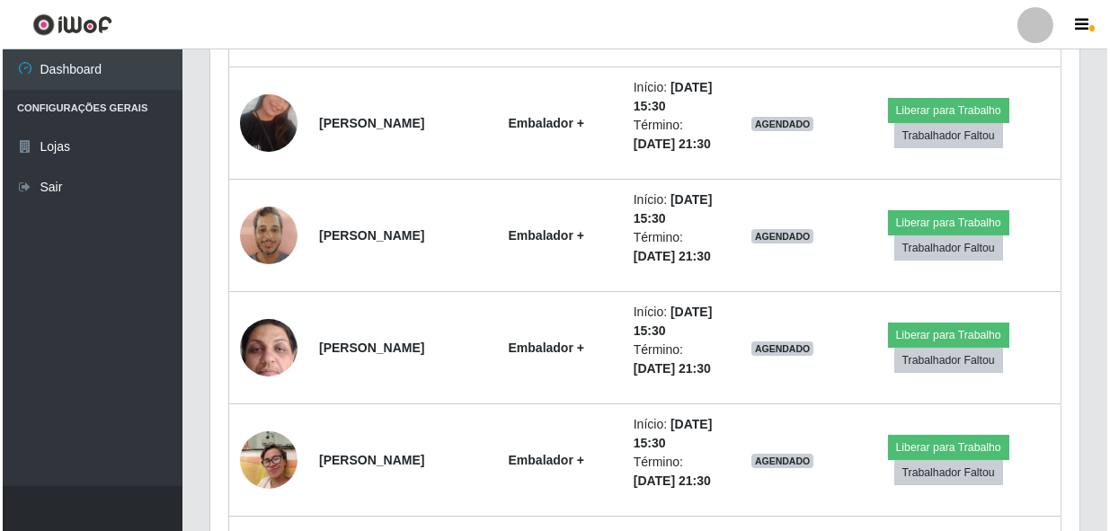
scroll to position [12099, 0]
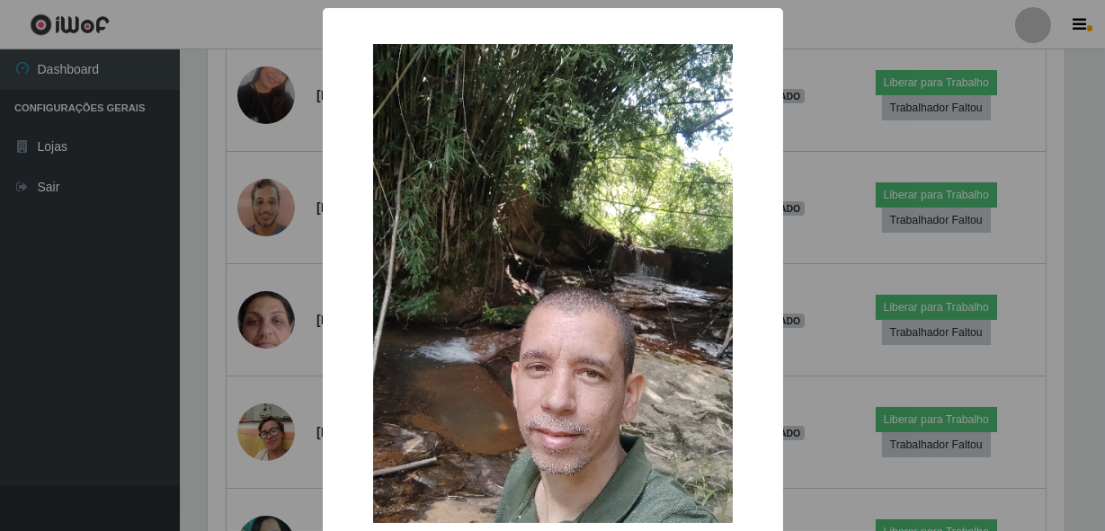
scroll to position [0, 0]
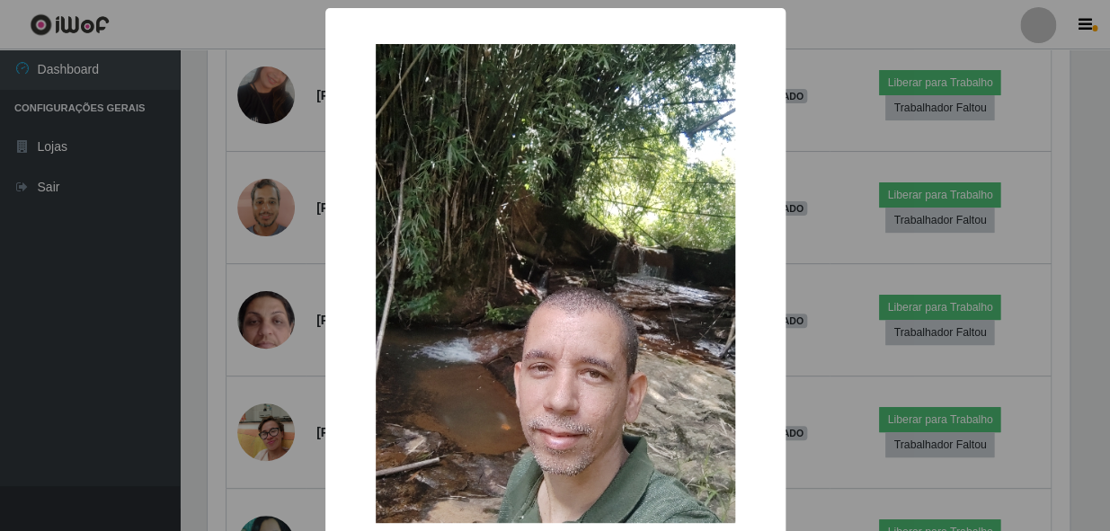
click at [279, 333] on div "× OK Cancel" at bounding box center [555, 265] width 1110 height 531
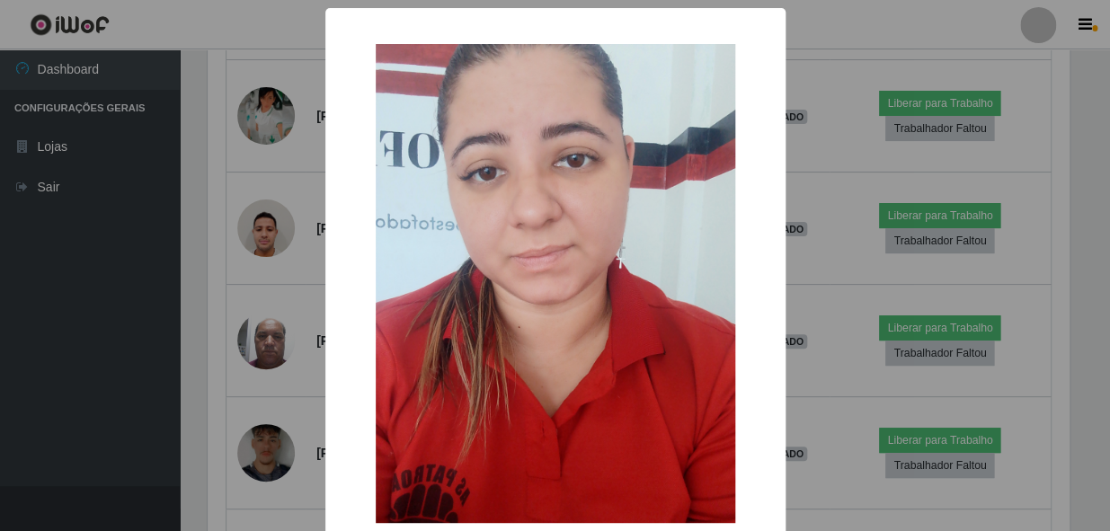
click at [291, 294] on div "× OK Cancel" at bounding box center [555, 265] width 1110 height 531
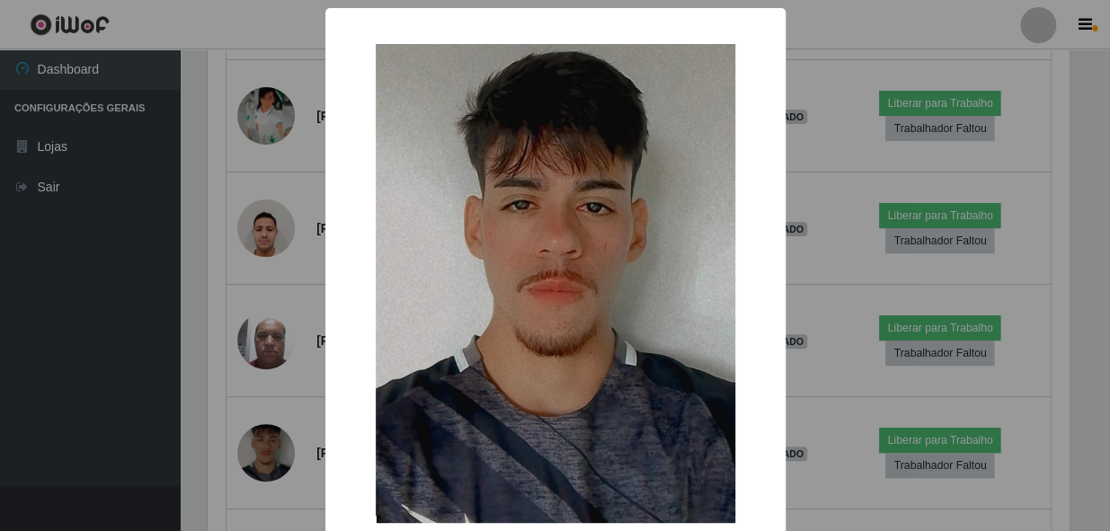
click at [265, 419] on div "× OK Cancel" at bounding box center [555, 265] width 1110 height 531
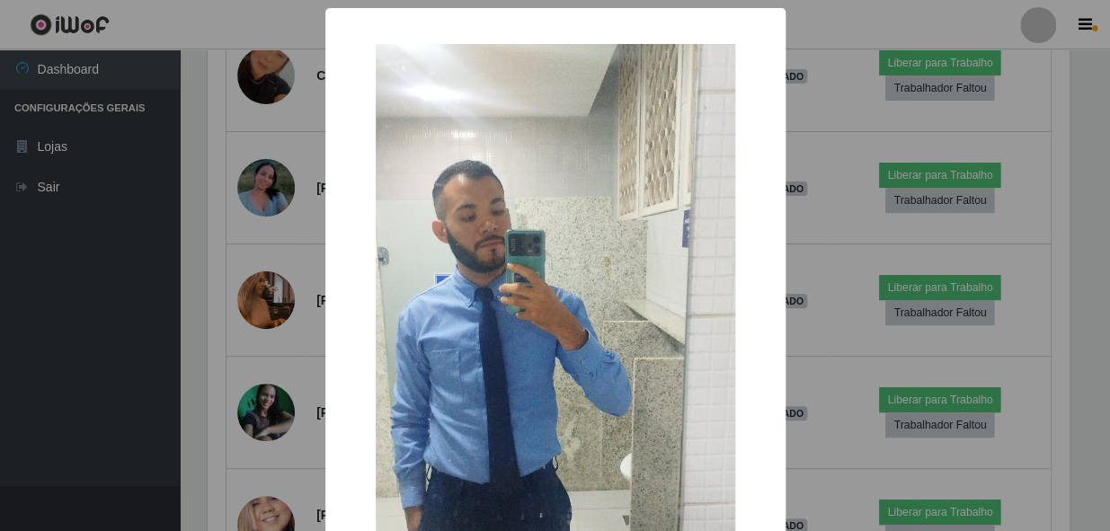
click at [287, 373] on div "× OK Cancel" at bounding box center [555, 265] width 1110 height 531
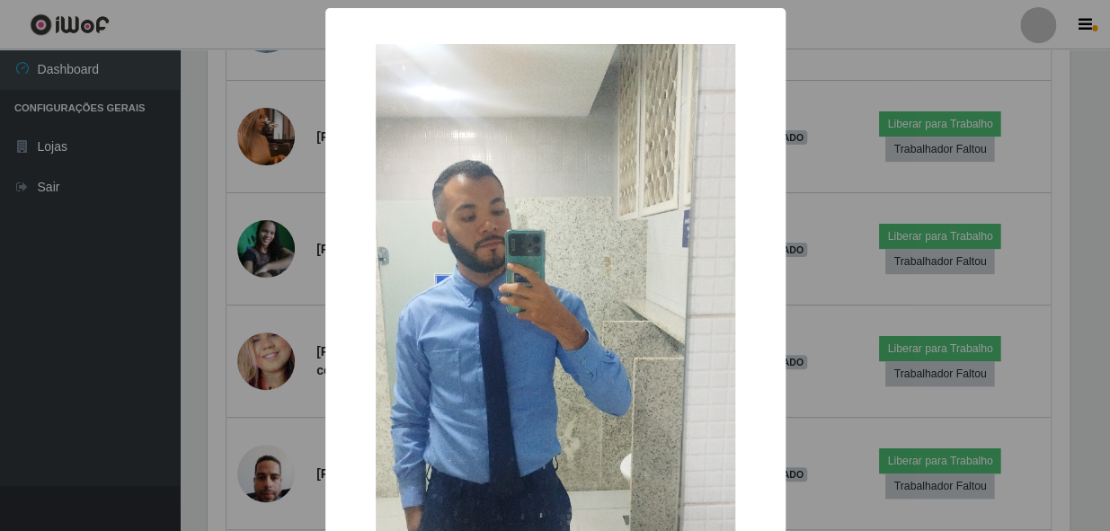
click at [243, 205] on div "× OK Cancel" at bounding box center [555, 265] width 1110 height 531
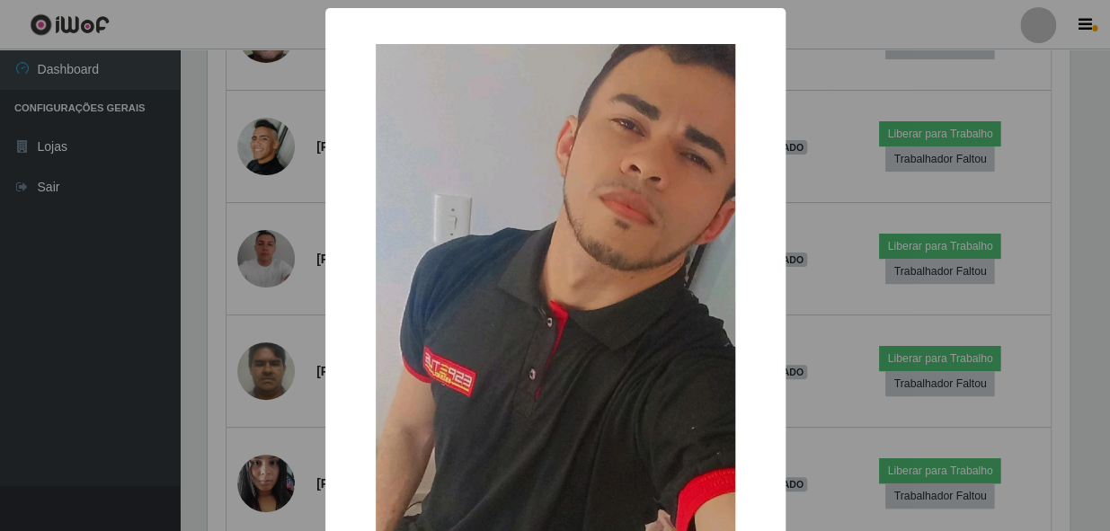
click at [303, 297] on div "× OK Cancel" at bounding box center [555, 265] width 1110 height 531
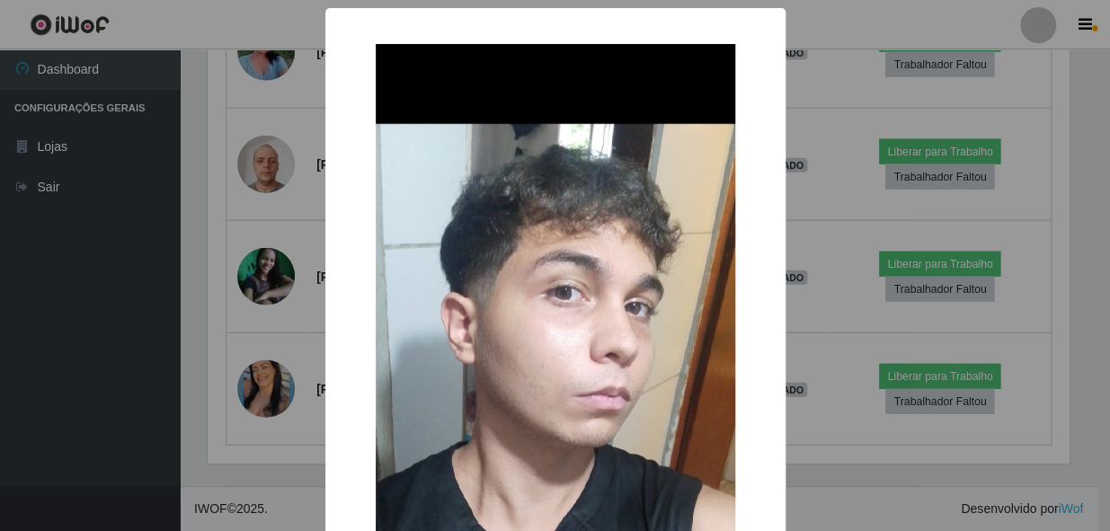
click at [288, 343] on div "× OK Cancel" at bounding box center [555, 265] width 1110 height 531
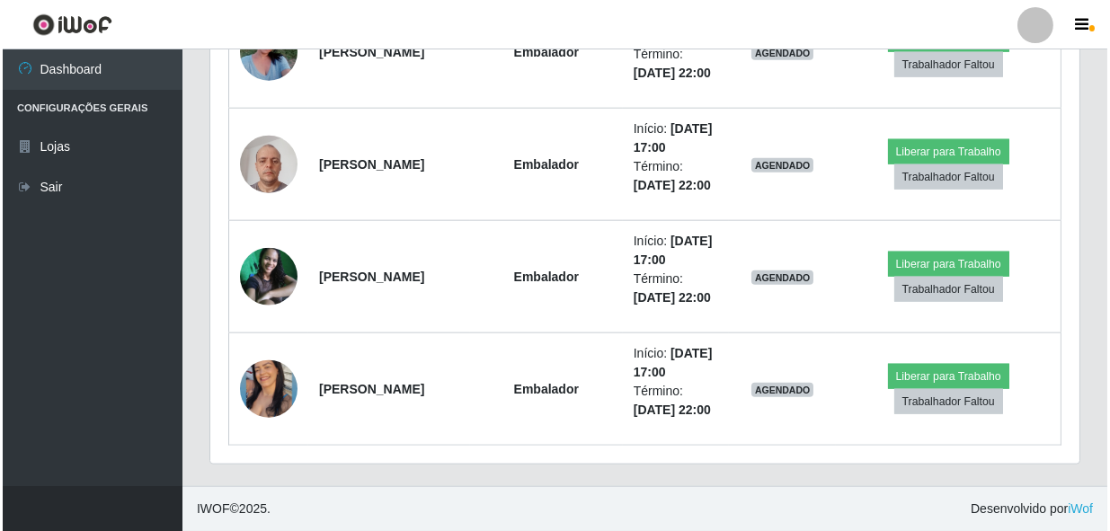
scroll to position [20027, 0]
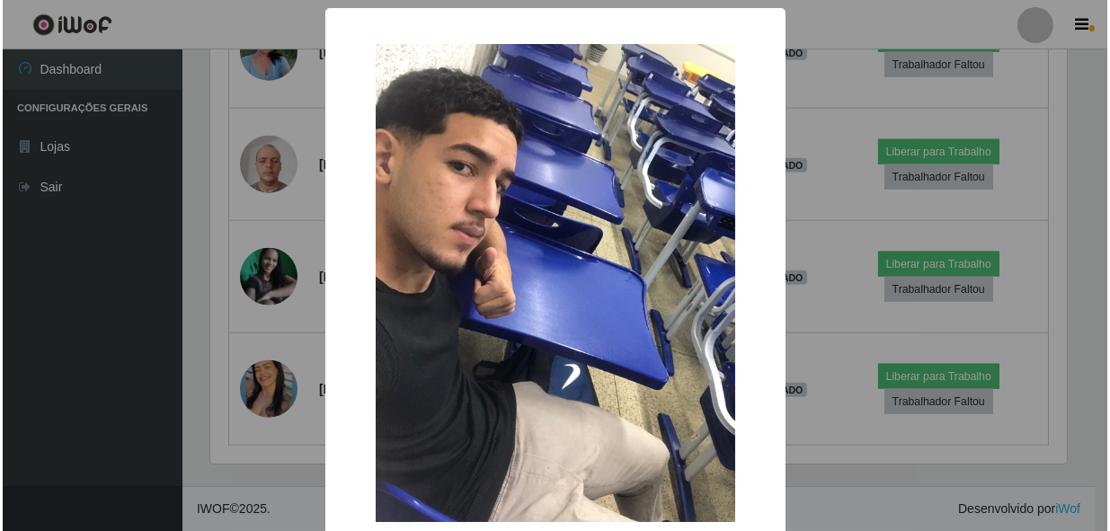
scroll to position [898683, 898193]
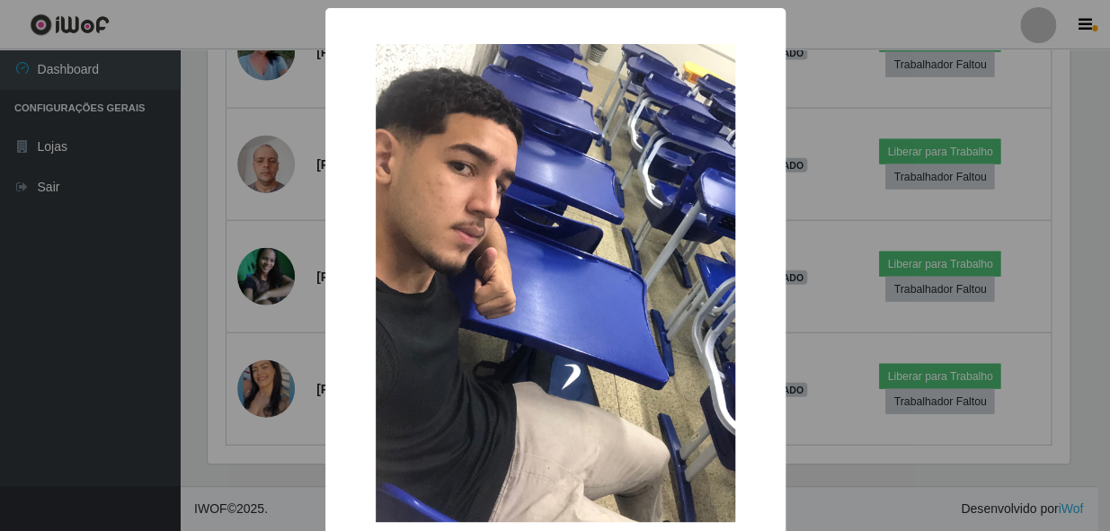
click at [288, 344] on div "× OK Cancel" at bounding box center [555, 265] width 1110 height 531
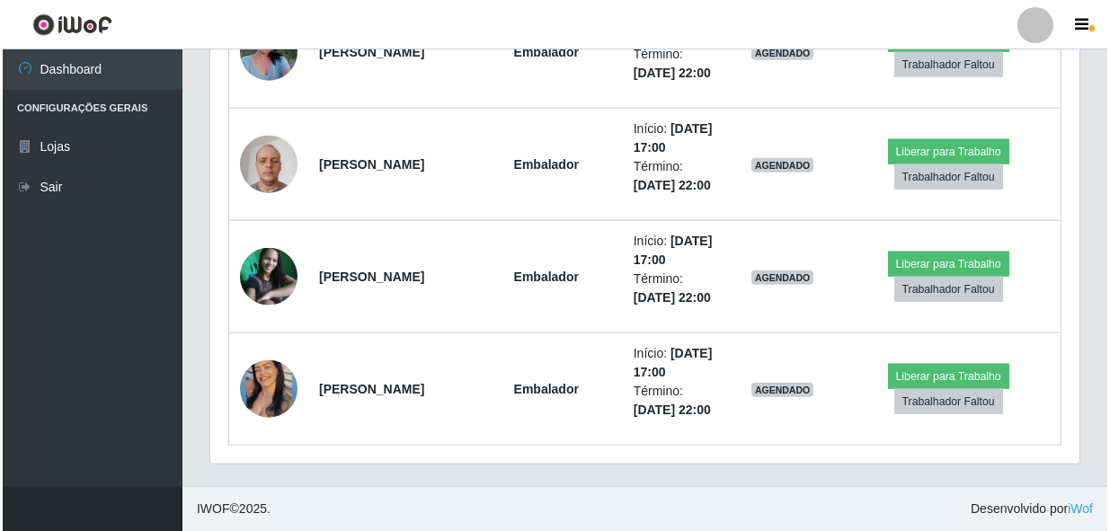
scroll to position [21353, 0]
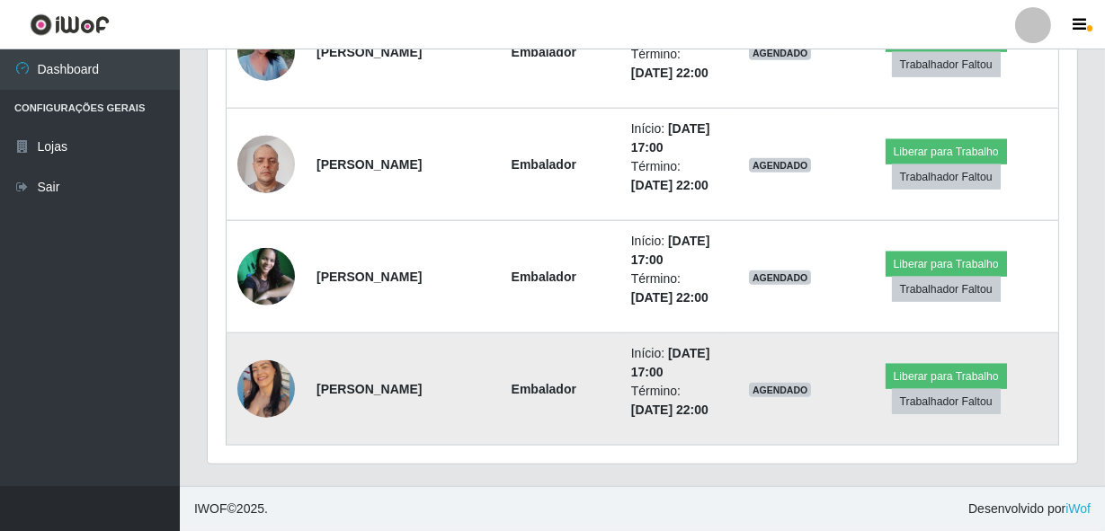
click at [274, 358] on img at bounding box center [266, 389] width 58 height 72
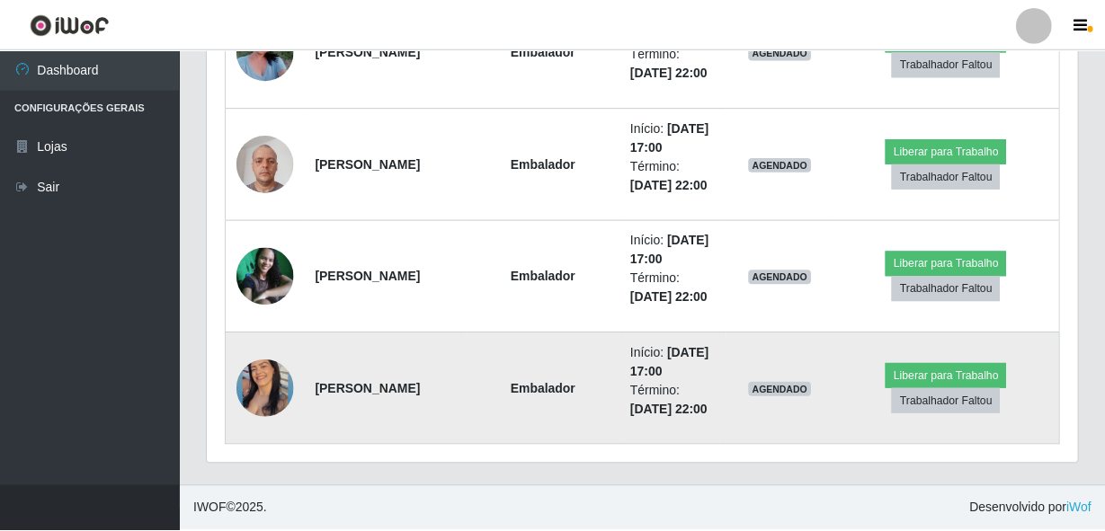
scroll to position [373, 861]
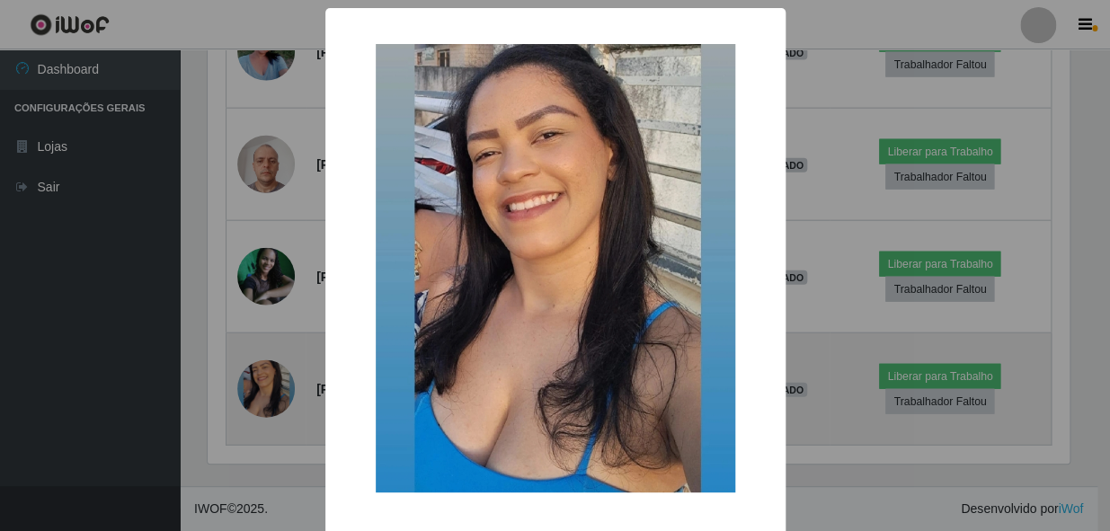
click at [274, 358] on div "× OK Cancel" at bounding box center [555, 265] width 1110 height 531
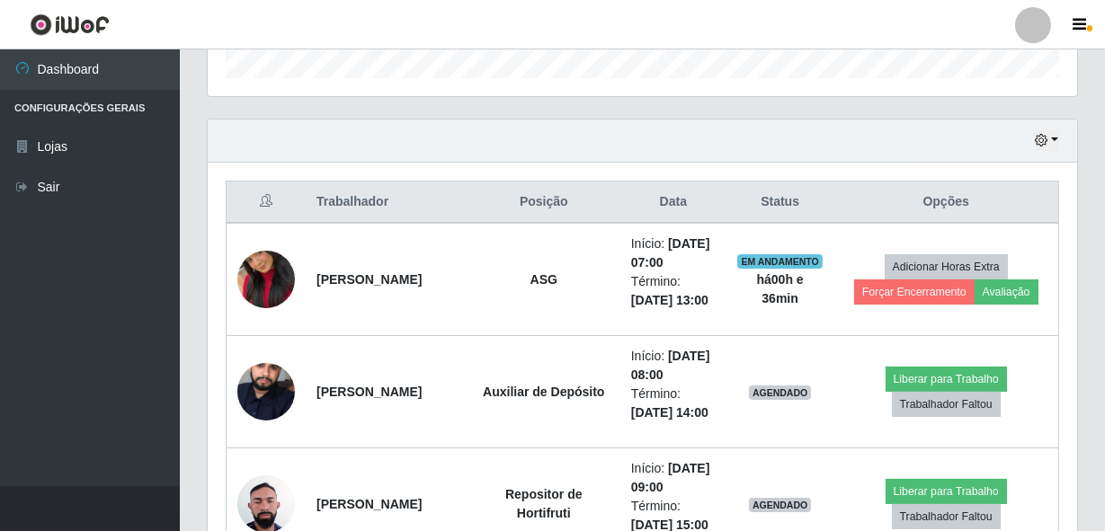
scroll to position [429, 0]
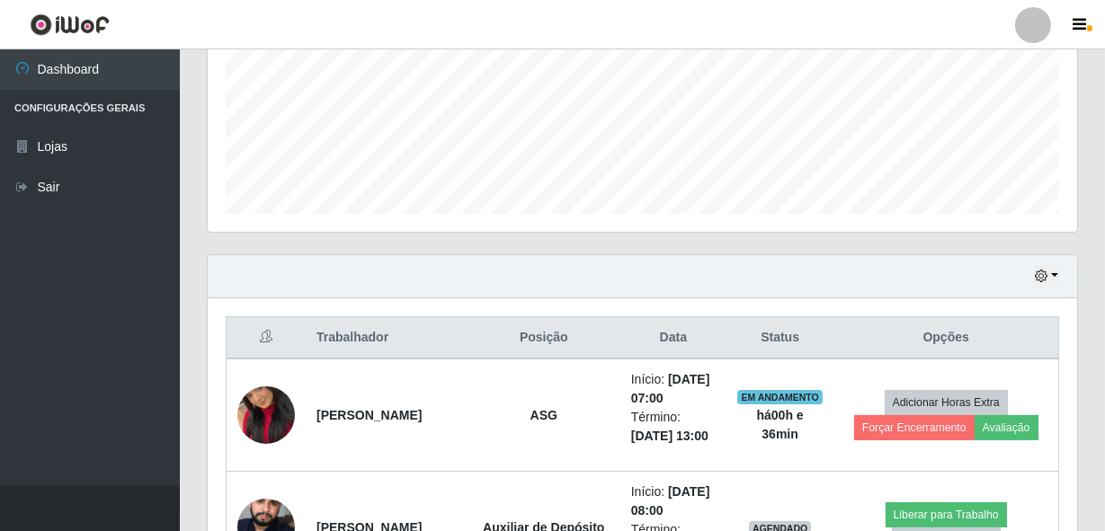
click at [1033, 279] on div "Hoje 1 dia 3 dias 1 Semana Não encerrados" at bounding box center [642, 276] width 869 height 43
click at [1056, 277] on button "button" at bounding box center [1046, 276] width 25 height 21
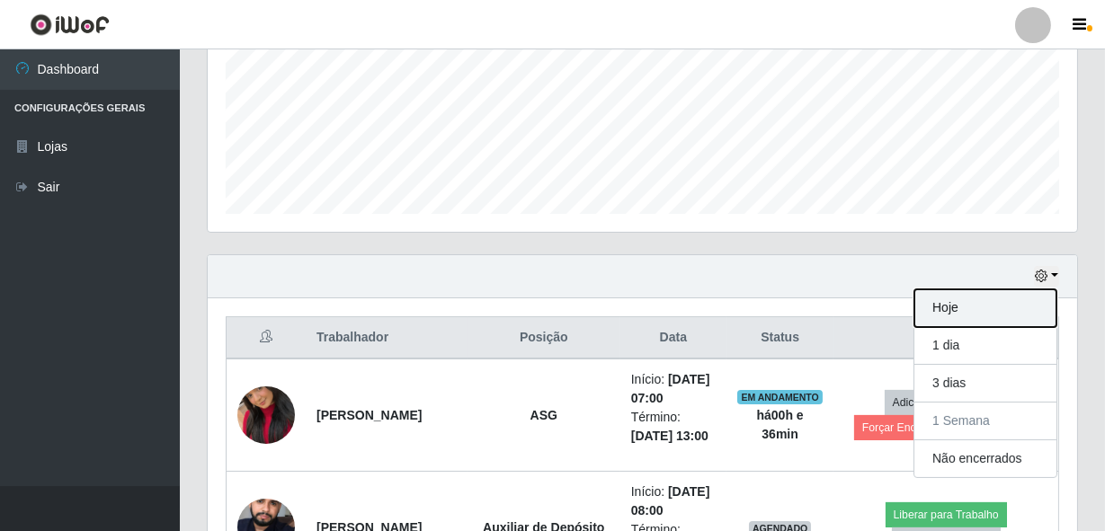
click at [962, 308] on button "Hoje" at bounding box center [985, 308] width 142 height 38
